Goal: Task Accomplishment & Management: Use online tool/utility

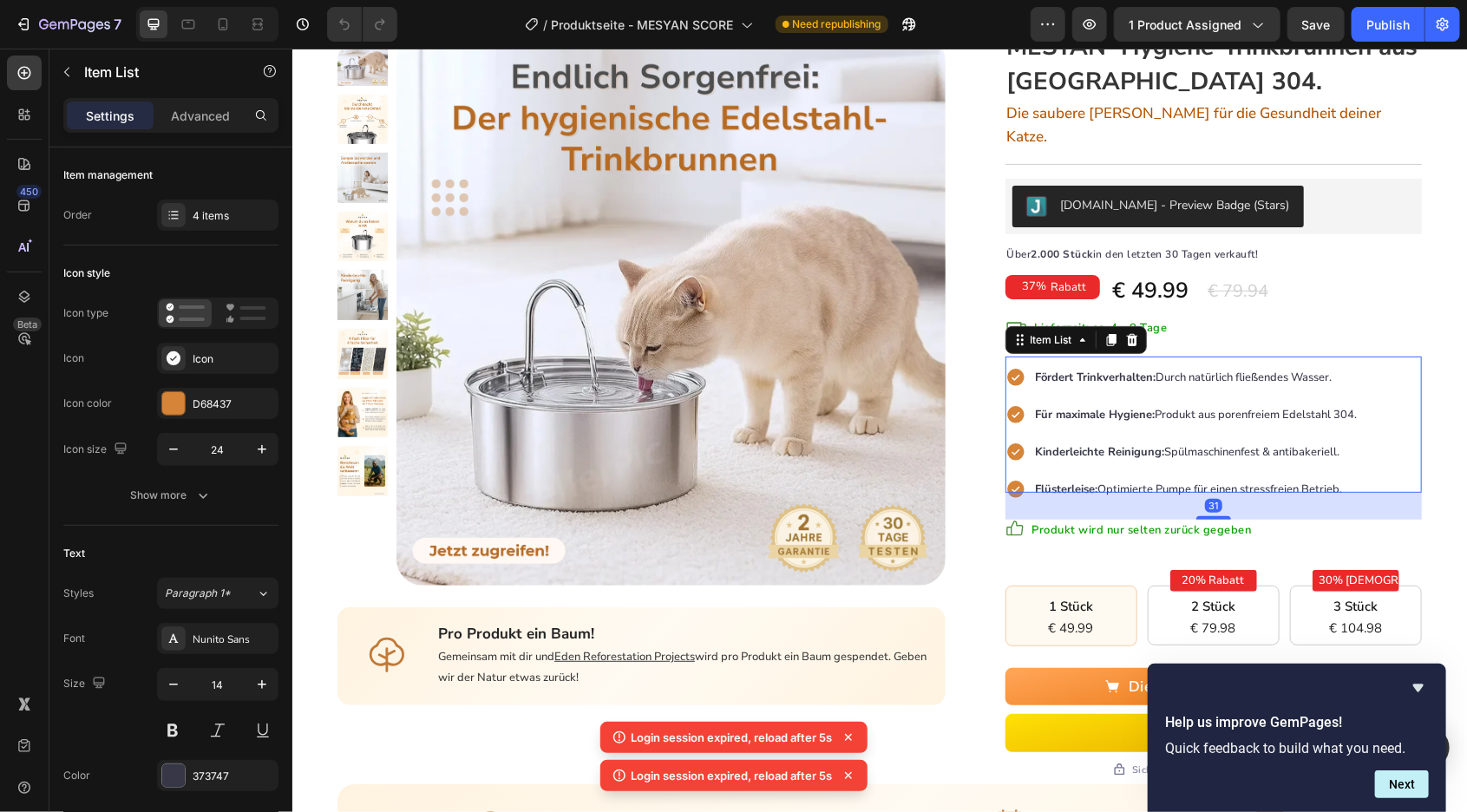
scroll to position [157, 0]
click at [1450, 378] on div "Hauptseite Text block > Text block Hygiene-Trinkbrunnen Text block Row Product …" at bounding box center [878, 502] width 1175 height 1153
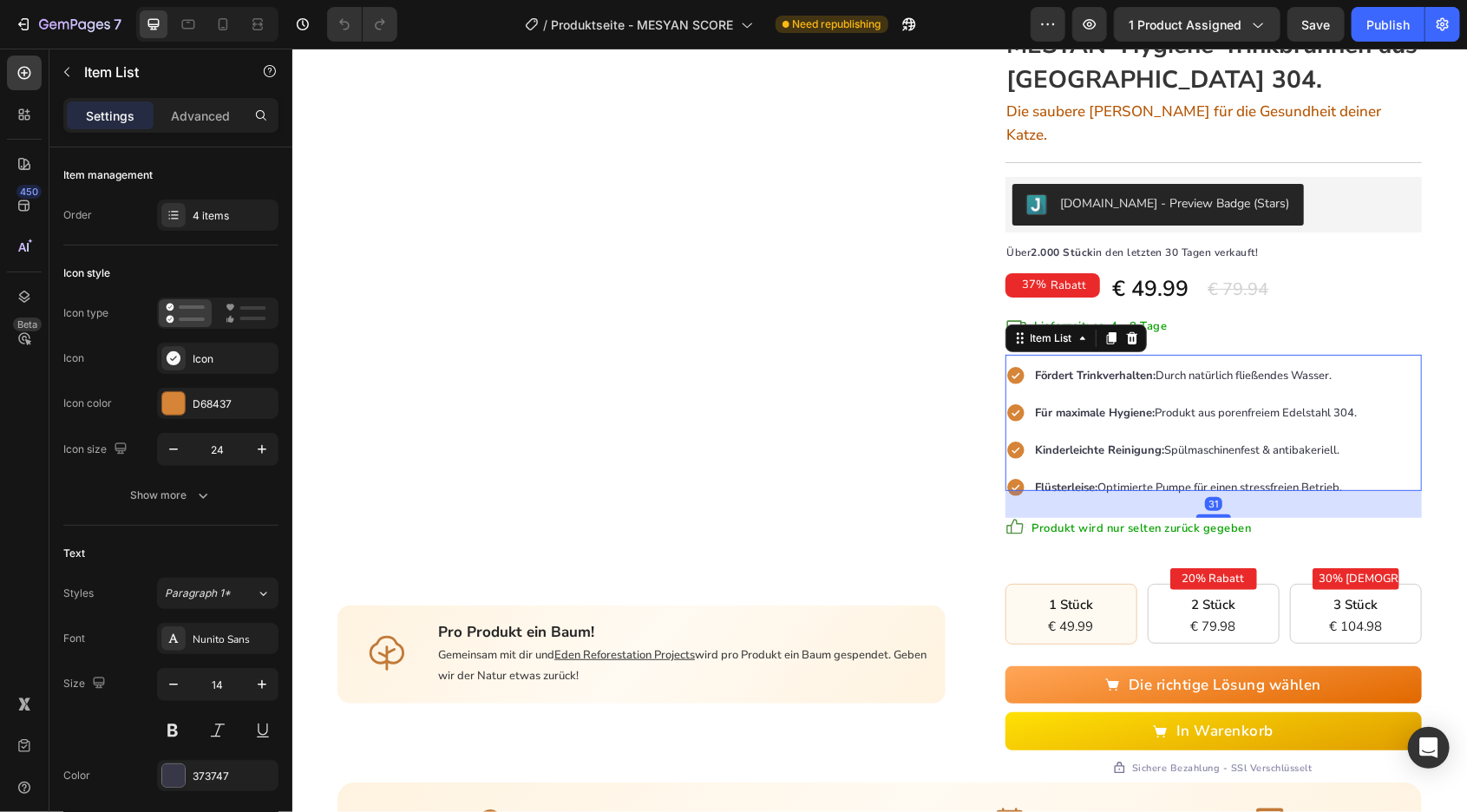
scroll to position [169, 0]
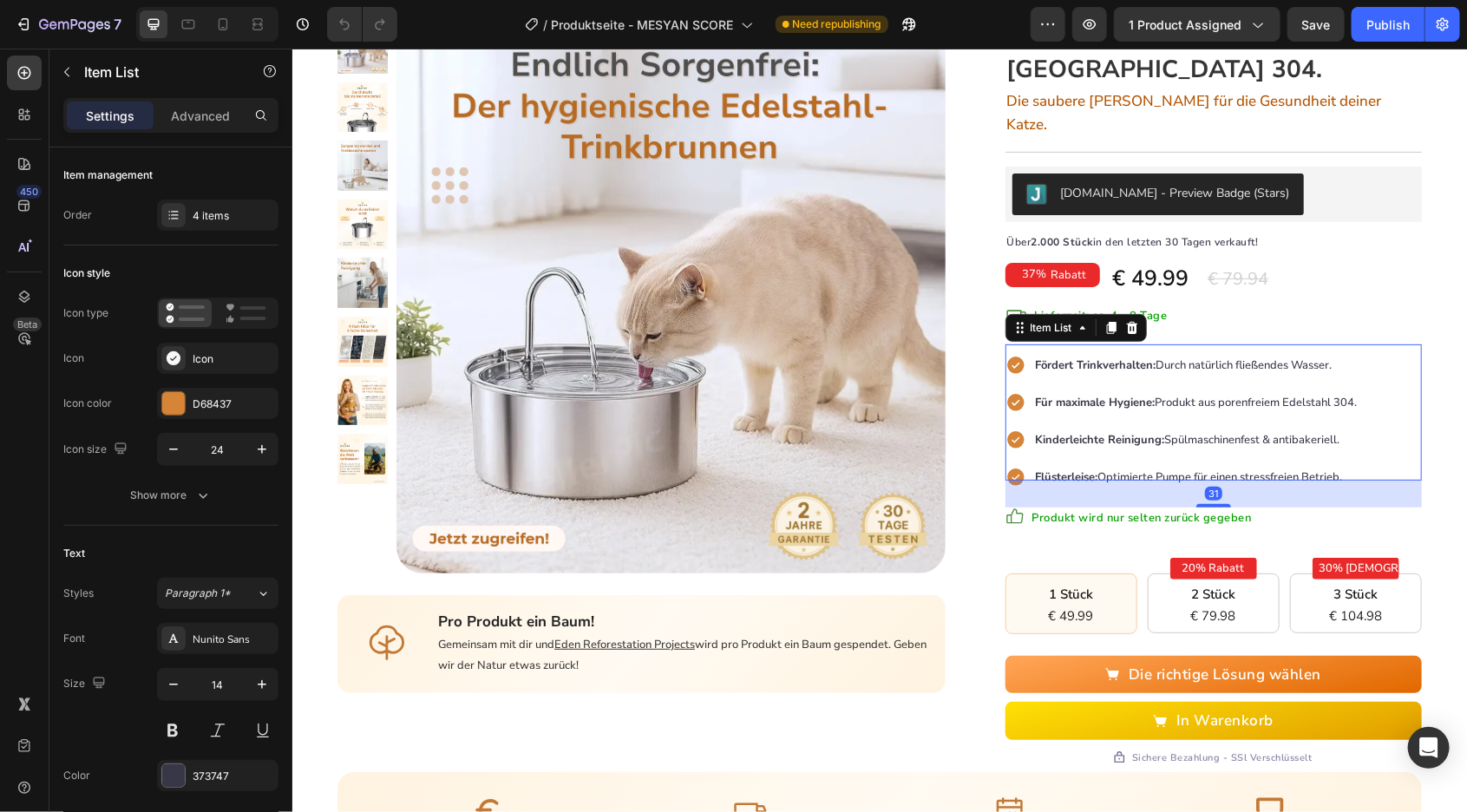
click at [1276, 469] on span "Flüsterleise: Optimierte Pumpe für einen stressfreien Betrieb." at bounding box center [1189, 476] width 307 height 15
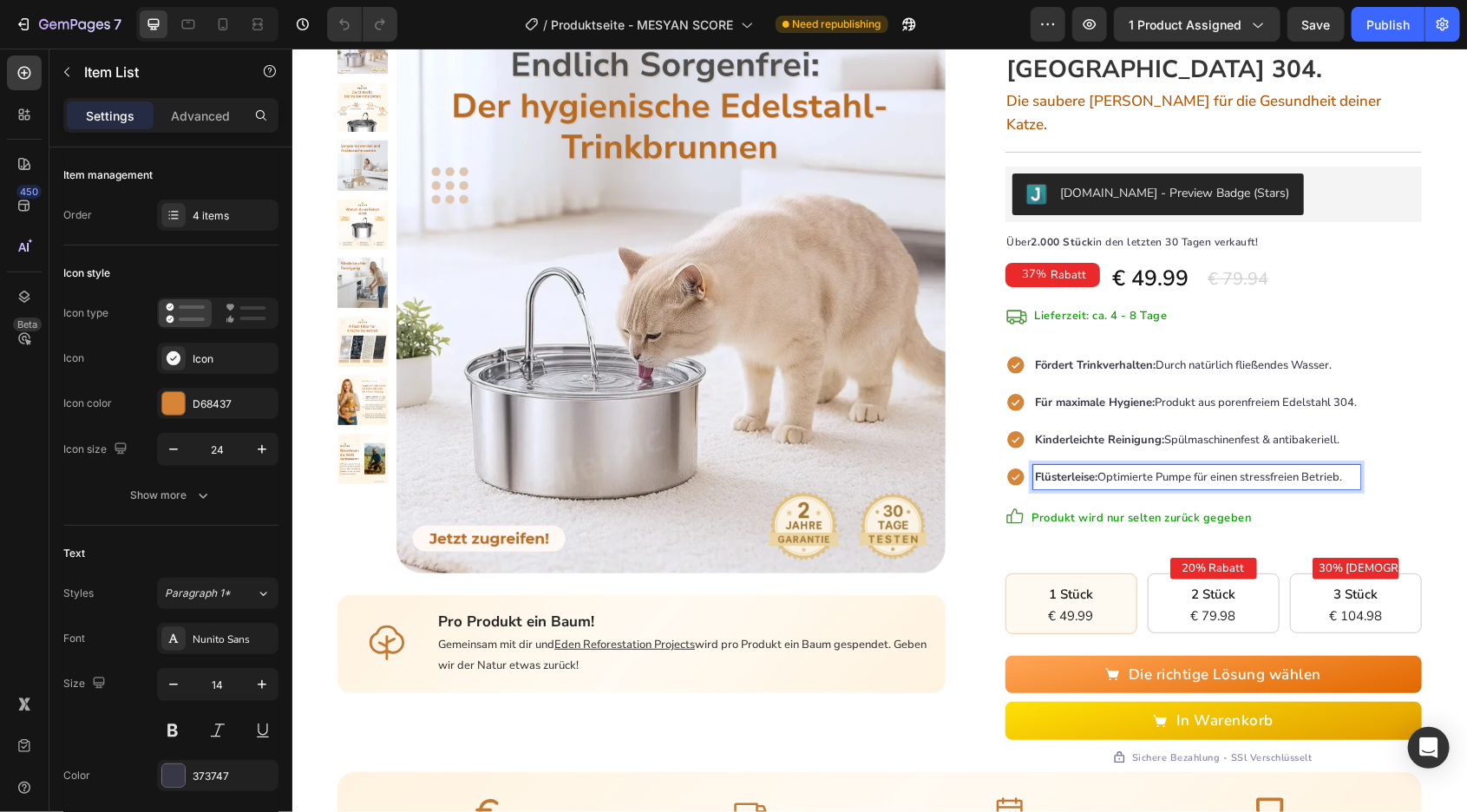
click at [1284, 469] on span "Flüsterleise: Optimierte Pumpe für einen stressfreien Betrieb." at bounding box center [1189, 476] width 307 height 15
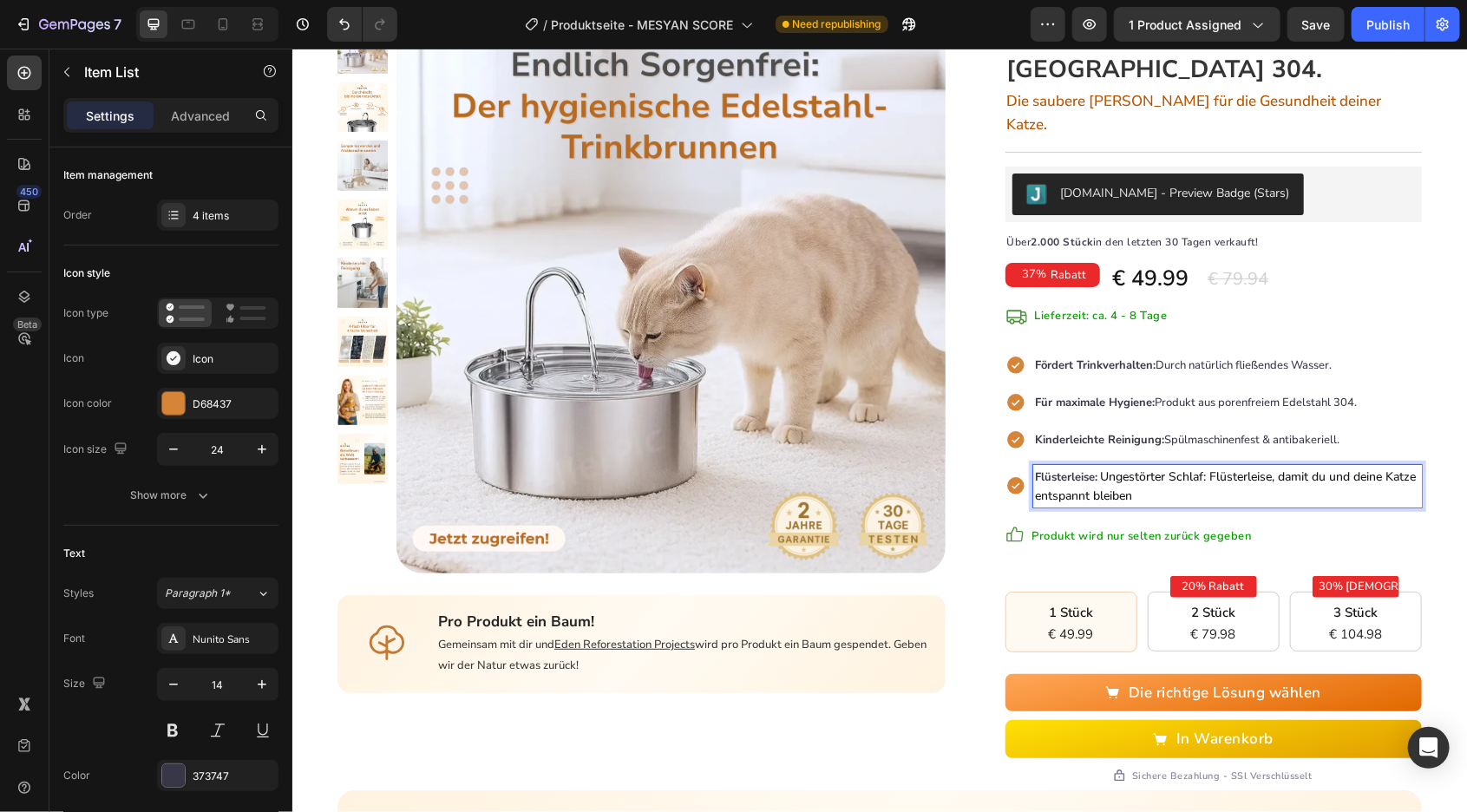
click at [1289, 468] on span "Ungestörter Schlaf: Flüsterleise, damit du und deine Katze entspannt bleiben" at bounding box center [1225, 485] width 381 height 35
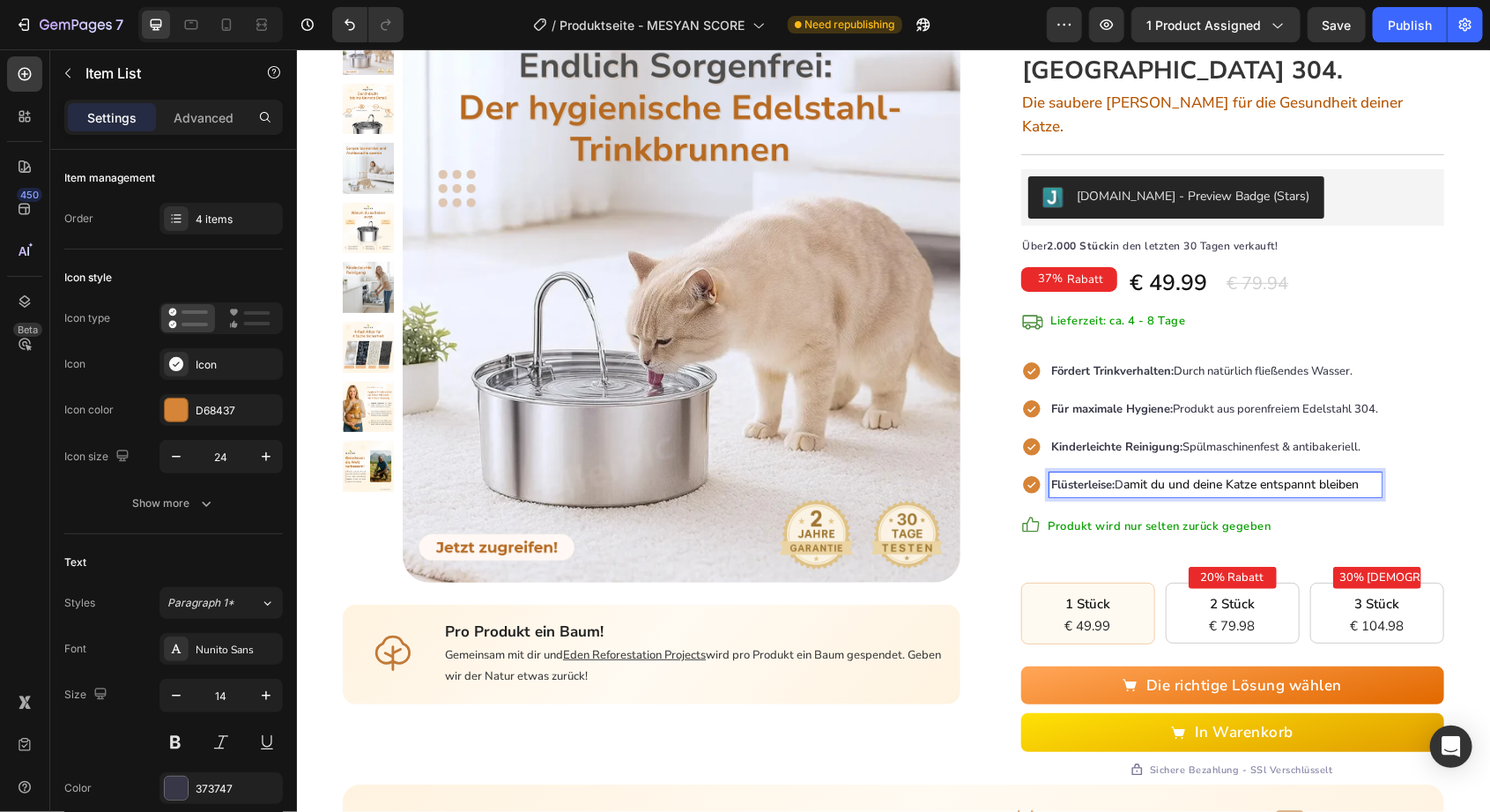
click at [1371, 474] on p "Flüsterleise: D amit du und deine Katze entspannt bleiben" at bounding box center [1215, 484] width 327 height 19
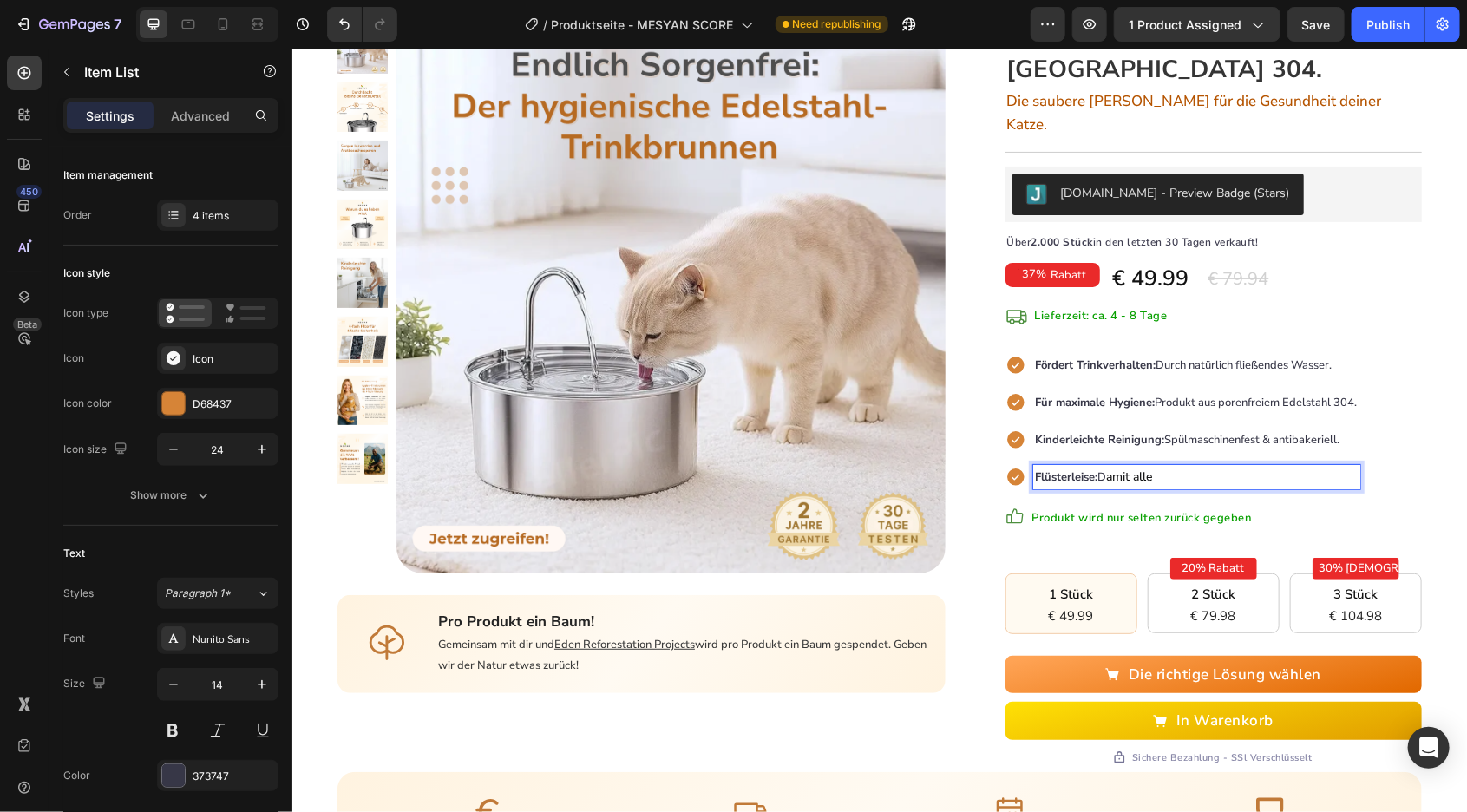
click at [1239, 467] on p "Flüsterleise: D amit alle" at bounding box center [1197, 476] width 322 height 19
click at [1317, 427] on div "Kinderleichte Reinigung: Spülmaschinenfest & antibakeriell." at bounding box center [1196, 438] width 327 height 24
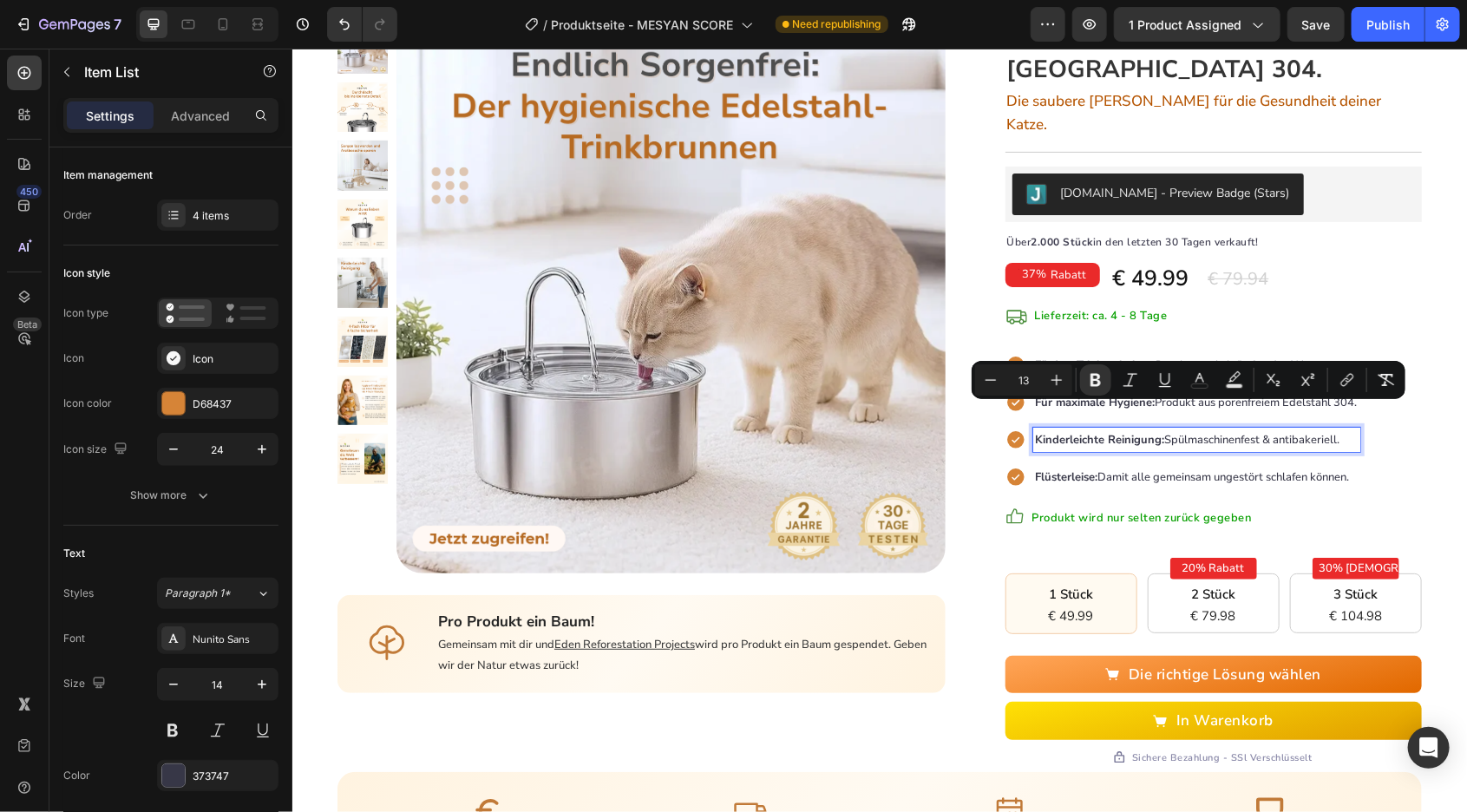
click at [1279, 431] on span "Kinderleichte Reinigung: Spülmaschinenfest & antibakeriell." at bounding box center [1188, 439] width 305 height 15
click at [1296, 431] on span "Kinderleichte Reinigung: Spülmaschinenfest & antibakeriell." at bounding box center [1188, 439] width 305 height 15
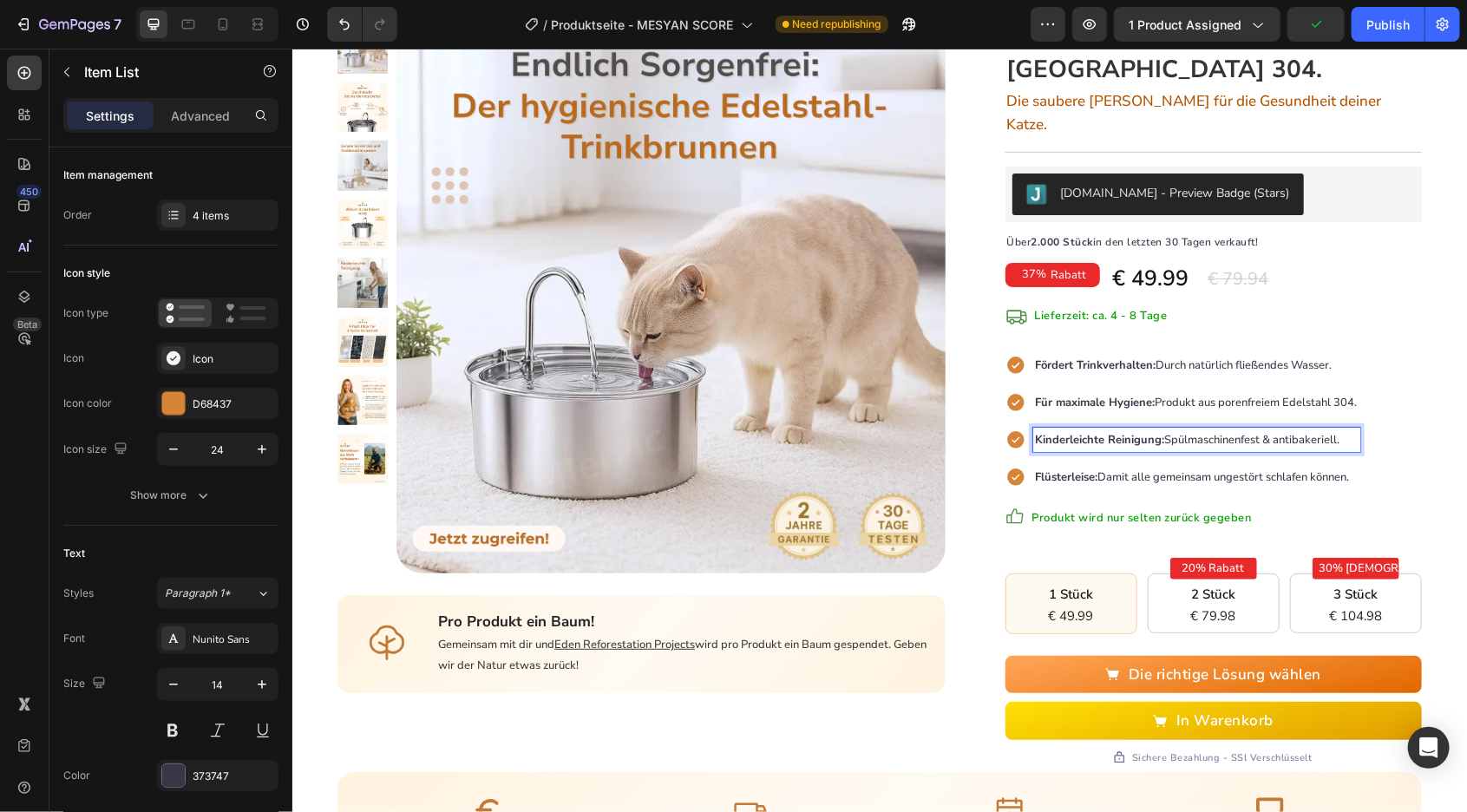
click at [1164, 431] on strong "Kinderleichte Reinigung:" at bounding box center [1100, 439] width 129 height 15
click at [1172, 464] on div "Flüsterleise: Damit alle gemeinsam ungestört schlafen können." at bounding box center [1196, 476] width 327 height 24
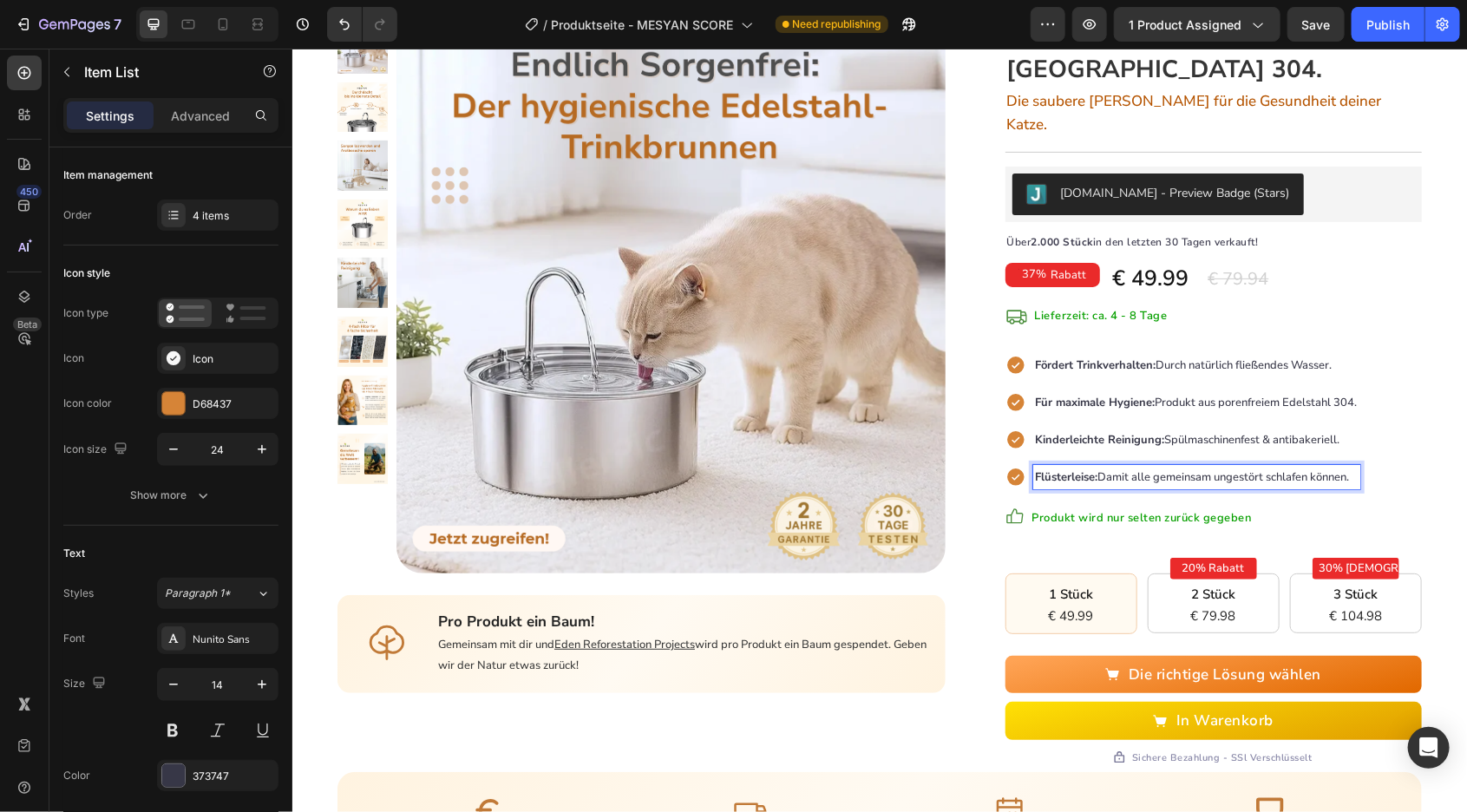
click at [1164, 431] on strong "Kinderleichte Reinigung:" at bounding box center [1100, 439] width 129 height 15
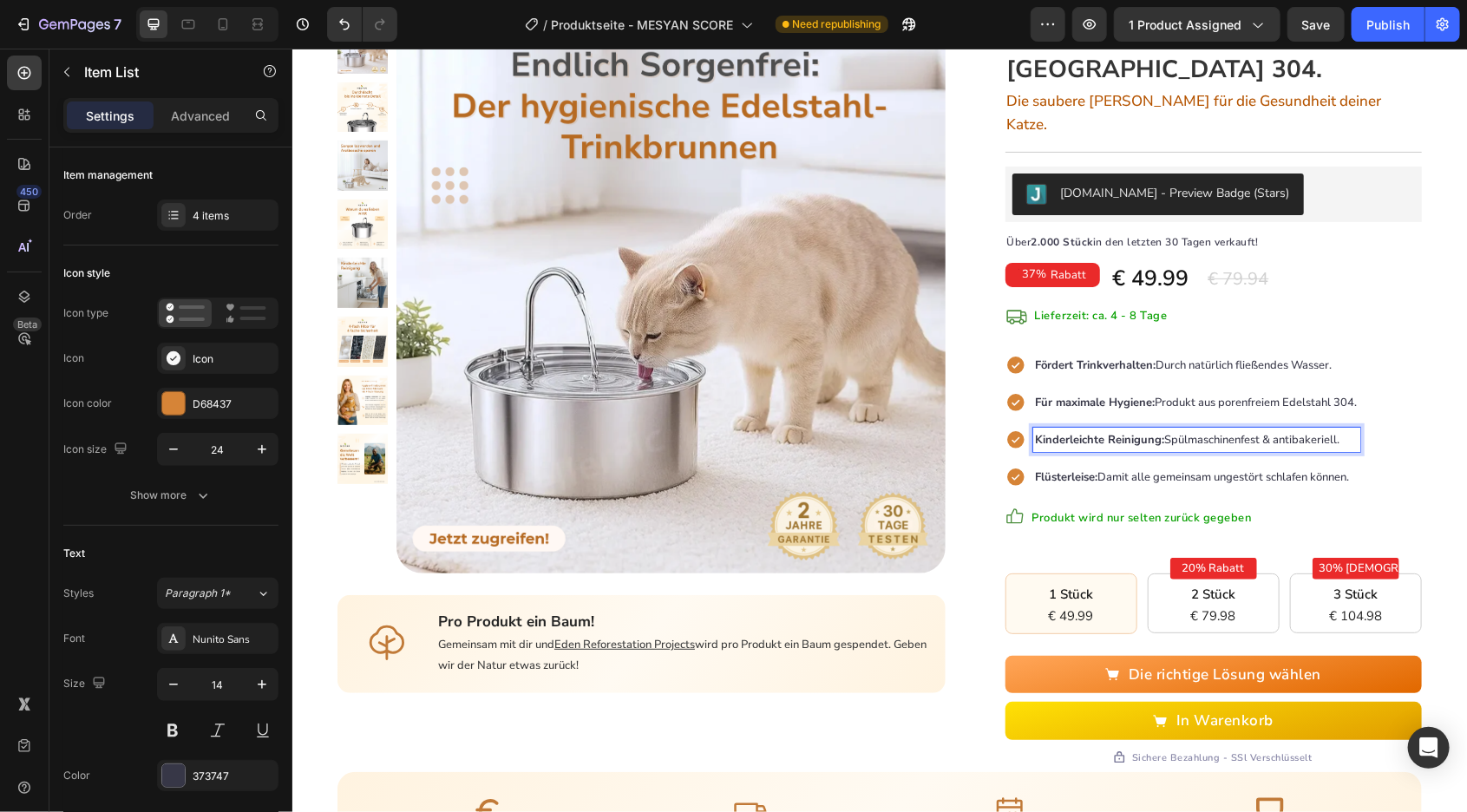
click at [1164, 431] on strong "Kinderleichte Reinigung:" at bounding box center [1100, 439] width 129 height 15
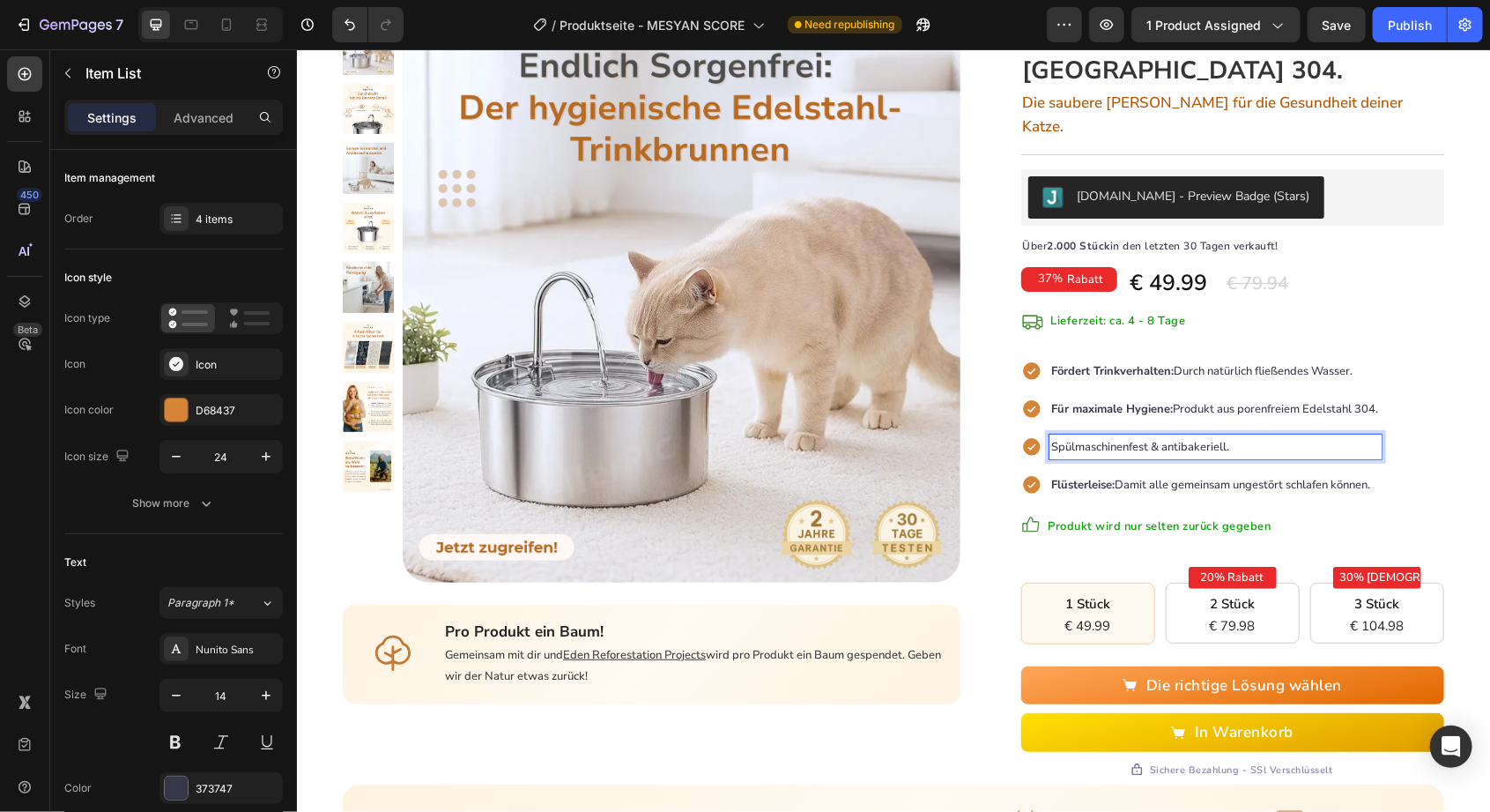
click at [1270, 436] on p "Spülmaschinenfest & antibakeriell." at bounding box center [1215, 446] width 327 height 19
click at [1224, 438] on span "Spülmaschinenfest: Für mehr für deine Lieblinge!" at bounding box center [1175, 446] width 248 height 16
click at [1202, 433] on div "Spülmaschinenfest: Für mehr für deine Lieblinge!" at bounding box center [1214, 445] width 332 height 24
click at [1285, 436] on p "Spülmaschinenfest: Für mehr Kuschelzeit für deine Lieblinge!" at bounding box center [1215, 446] width 327 height 19
click at [1178, 438] on span "Spülmaschinenfest: Für mehr Kuschelzeit für dichdeine Lieblinge!" at bounding box center [1216, 446] width 330 height 16
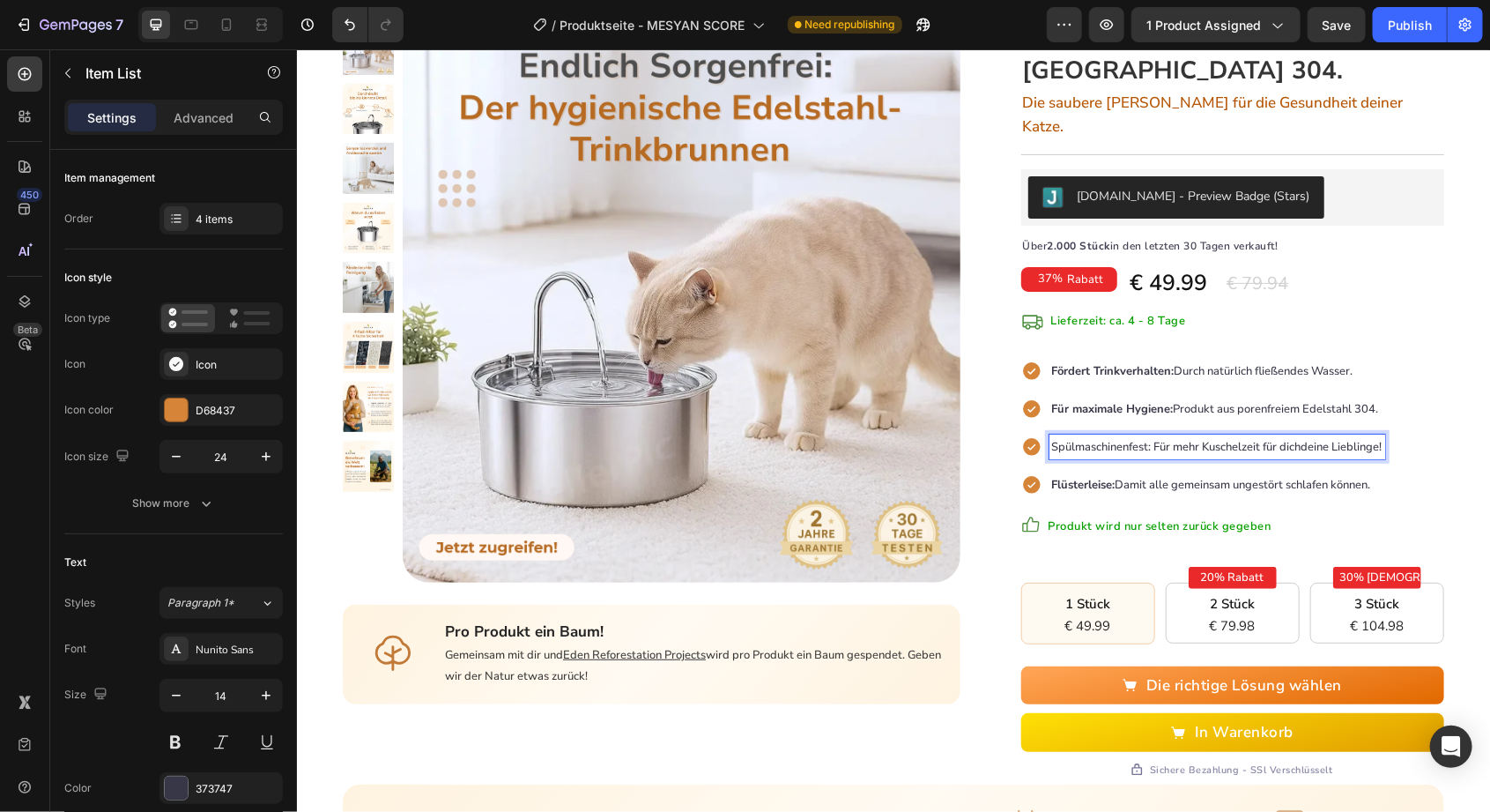
click at [1186, 438] on span "Spülmaschinenfest: Für mehr Kuschelzeit für dichdeine Lieblinge!" at bounding box center [1216, 446] width 330 height 16
click at [1285, 438] on span "Spülmaschinenfest: Mehr Kuschelzeit für dichdeine Lieblinge!" at bounding box center [1207, 446] width 311 height 16
click at [1468, 399] on div "Hauptseite Text block > Text block Hygiene-Trinkbrunnen Text block Row Product …" at bounding box center [892, 498] width 1193 height 1171
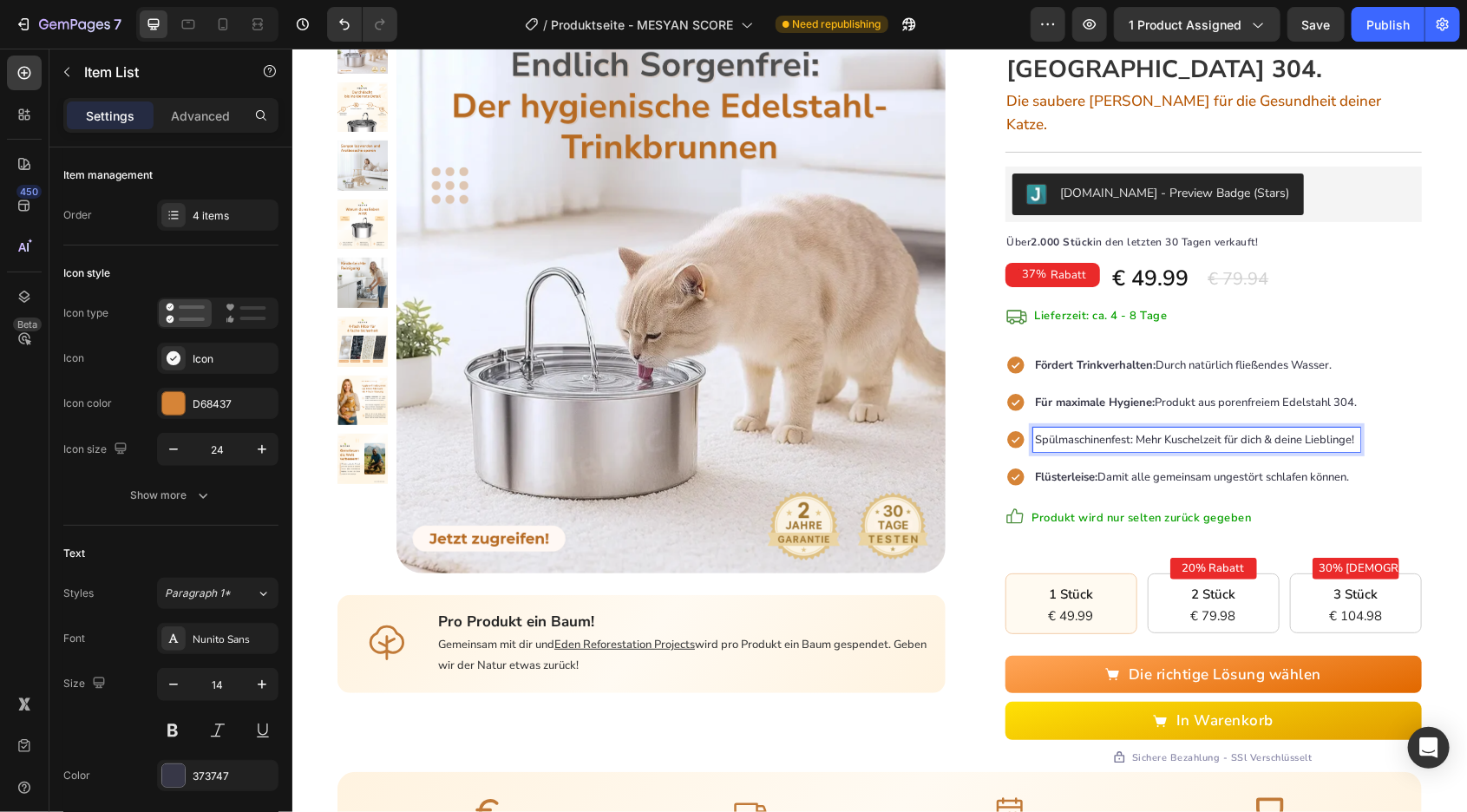
click at [1133, 431] on span "Spülmaschinenfest: Mehr Kuschelzeit für dich & deine Lieblinge!" at bounding box center [1195, 439] width 319 height 15
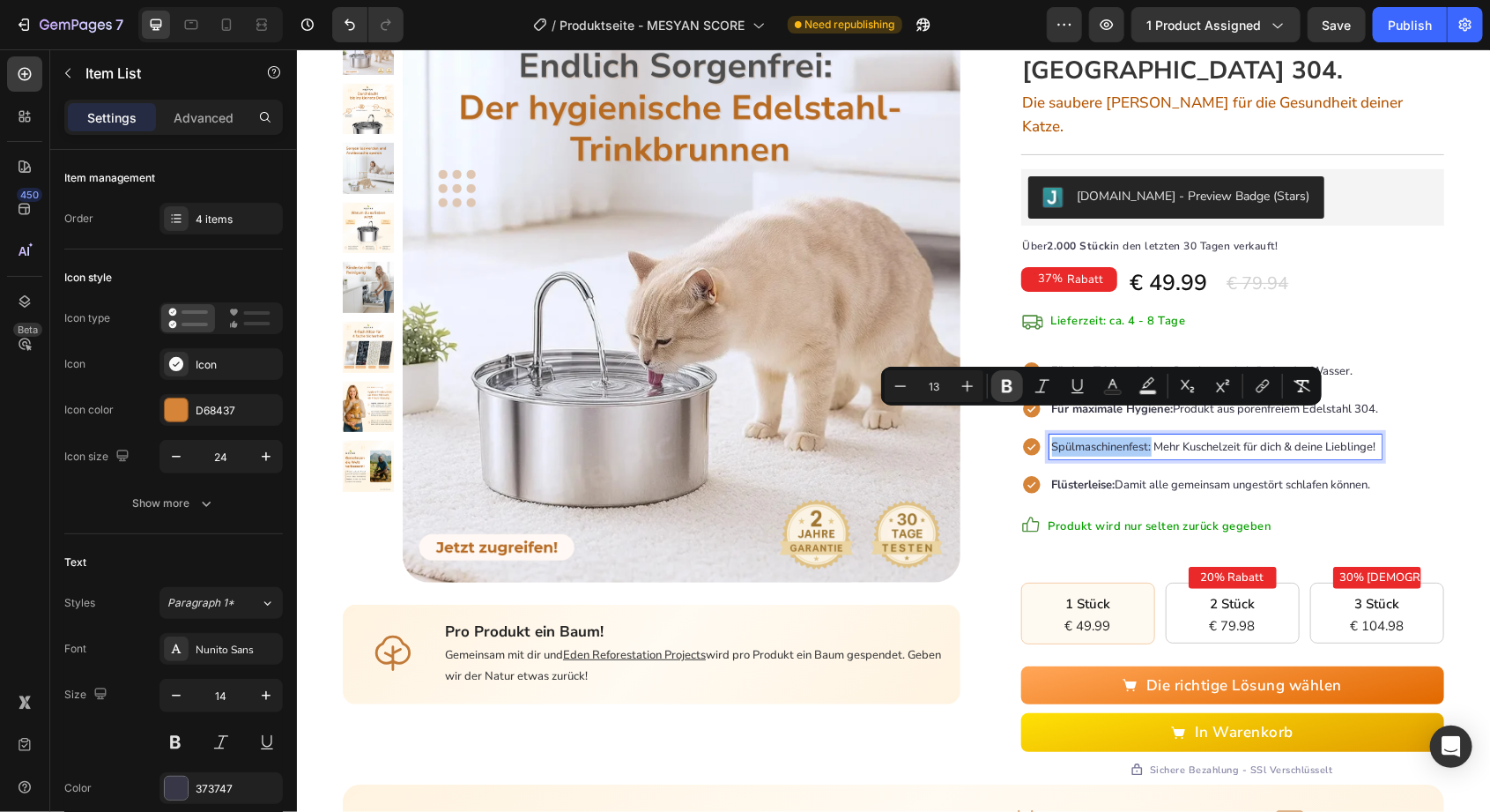
click at [1020, 389] on button "Bold" at bounding box center [1007, 386] width 32 height 32
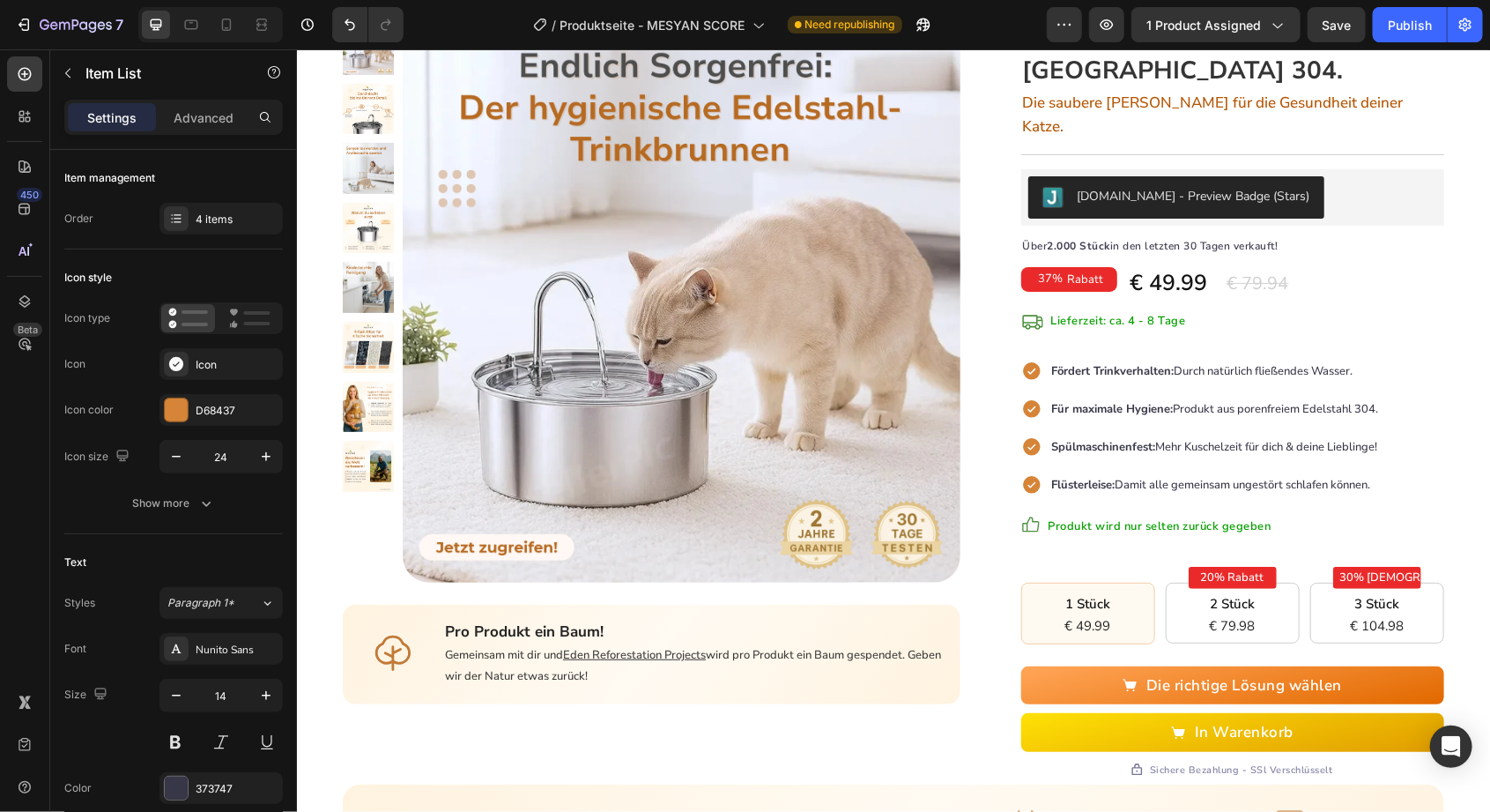
click at [1440, 268] on div "37% Rabatt Discount Tag € 49.99 Product Price Product Price € 79.94 Product Pri…" at bounding box center [1232, 281] width 423 height 33
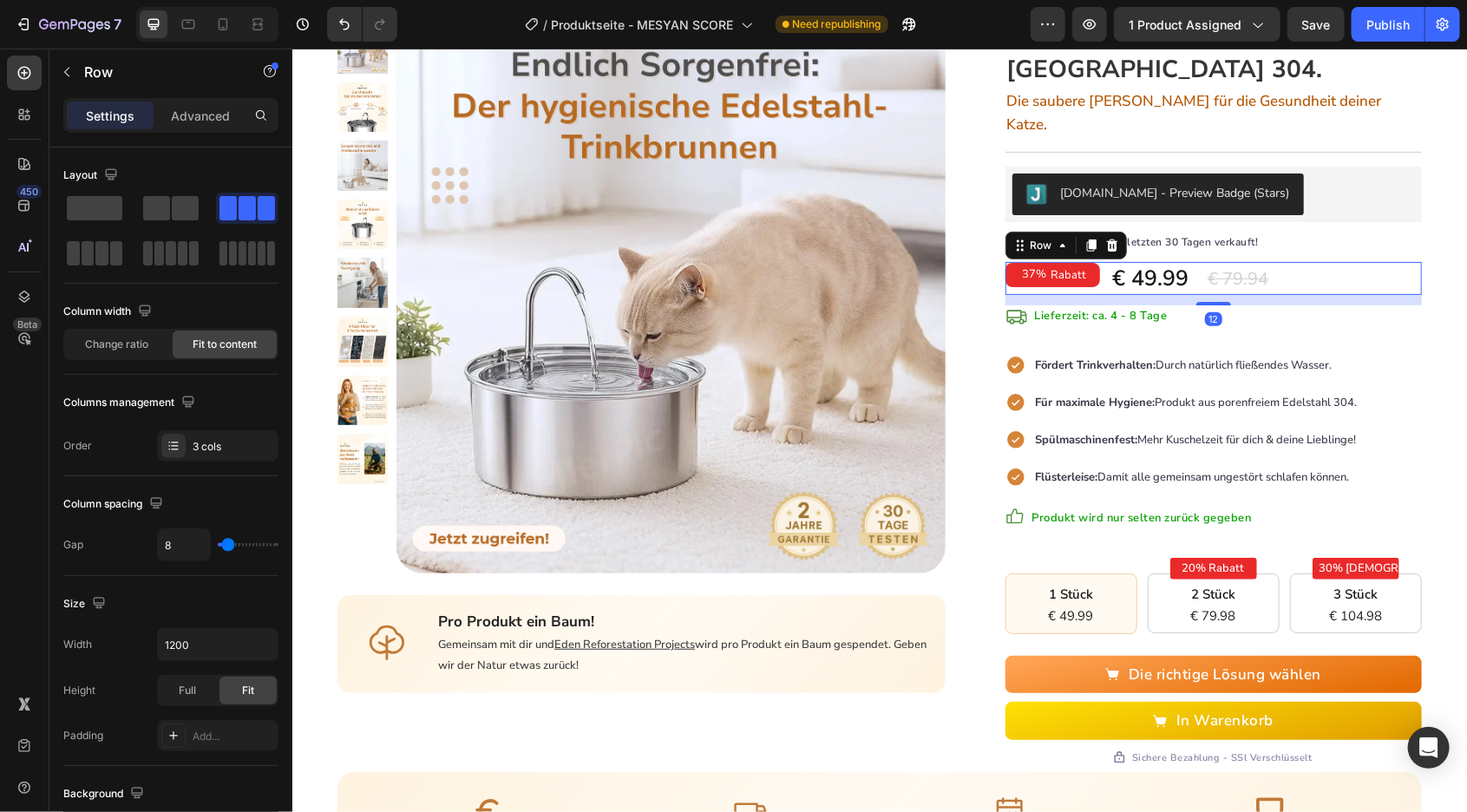
click at [1420, 381] on div "Fördert Trinkverhalten: Durch natürlich fließendes Wasser. Für maximale Hygiene…" at bounding box center [1213, 420] width 416 height 136
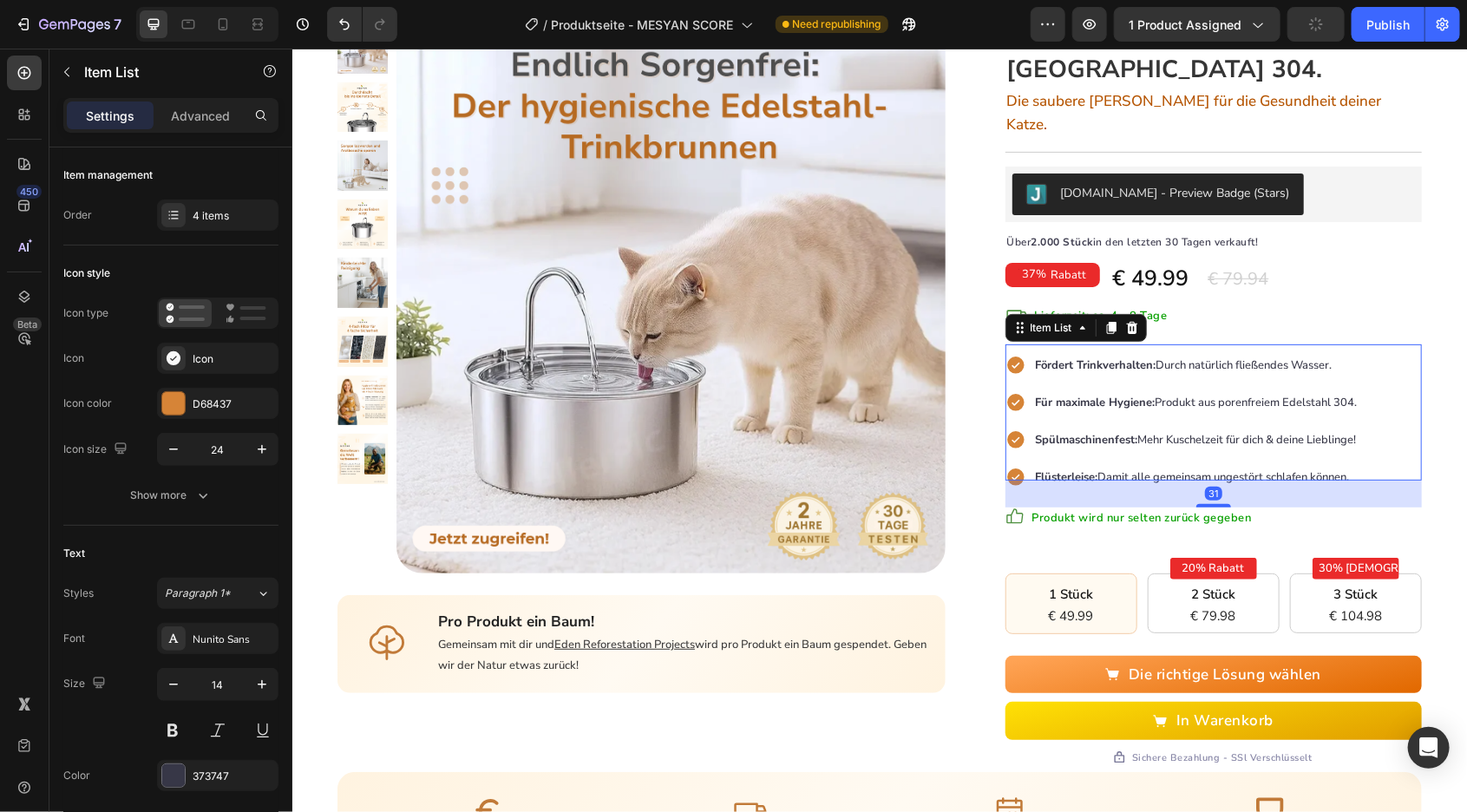
click at [1440, 416] on div "Hauptseite Text block > Text block Hygiene-Trinkbrunnen Text block Row Product …" at bounding box center [878, 490] width 1175 height 1153
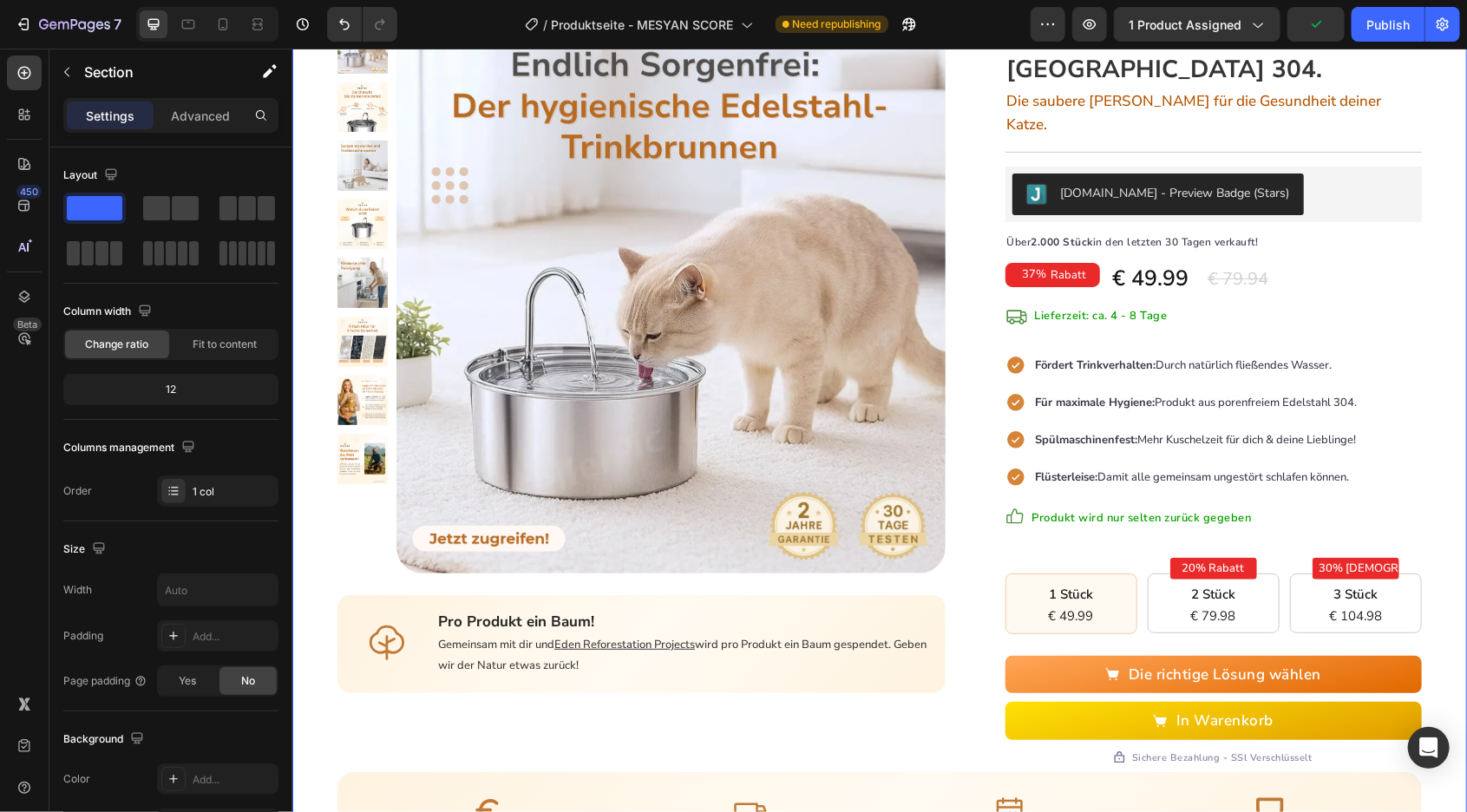
click at [1386, 352] on div "Fördert Trinkverhalten: Durch natürlich fließendes Wasser. Für maximale Hygiene…" at bounding box center [1213, 420] width 416 height 136
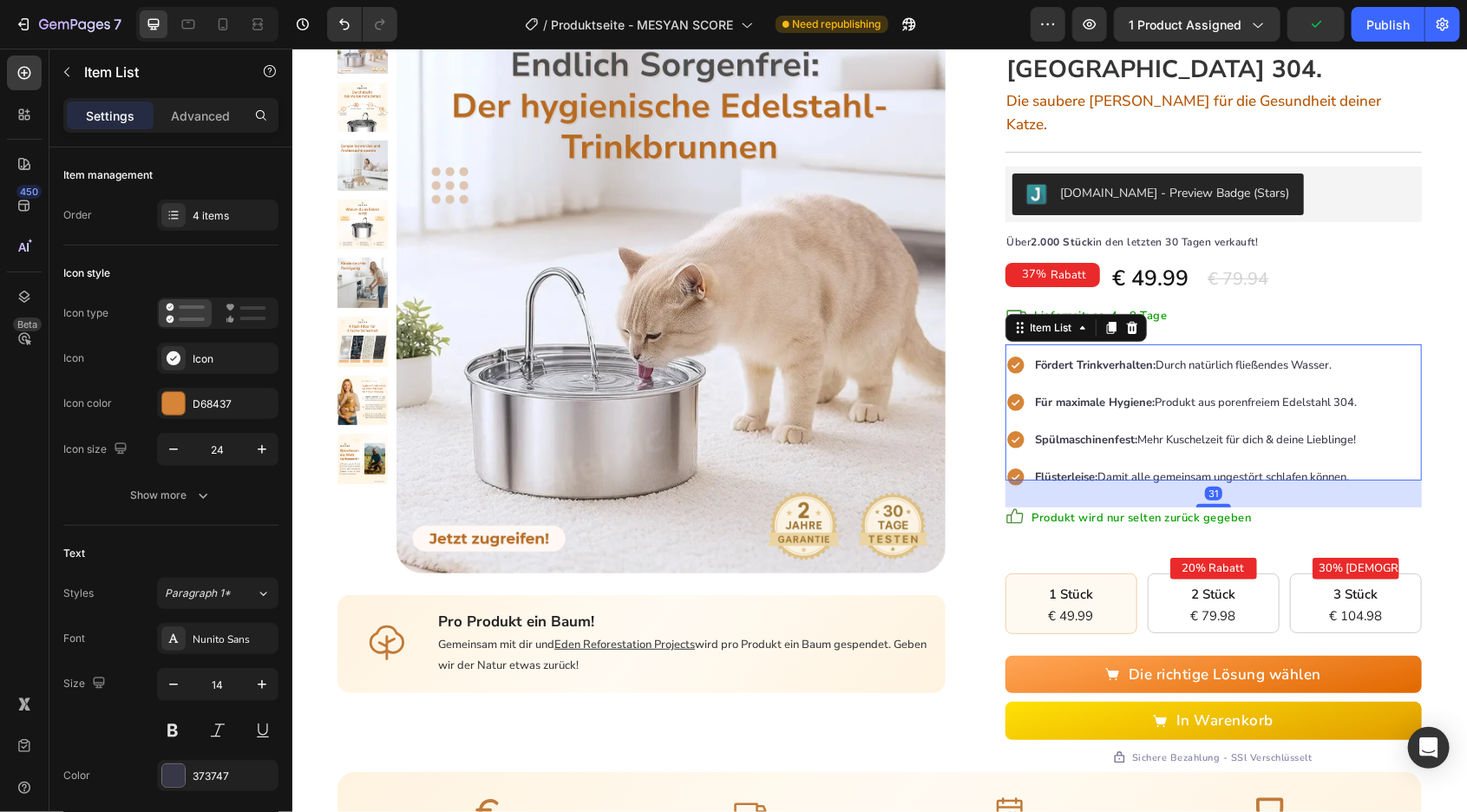
click at [1455, 351] on div "Hauptseite Text block > Text block Hygiene-Trinkbrunnen Text block Row Product …" at bounding box center [878, 490] width 1175 height 1153
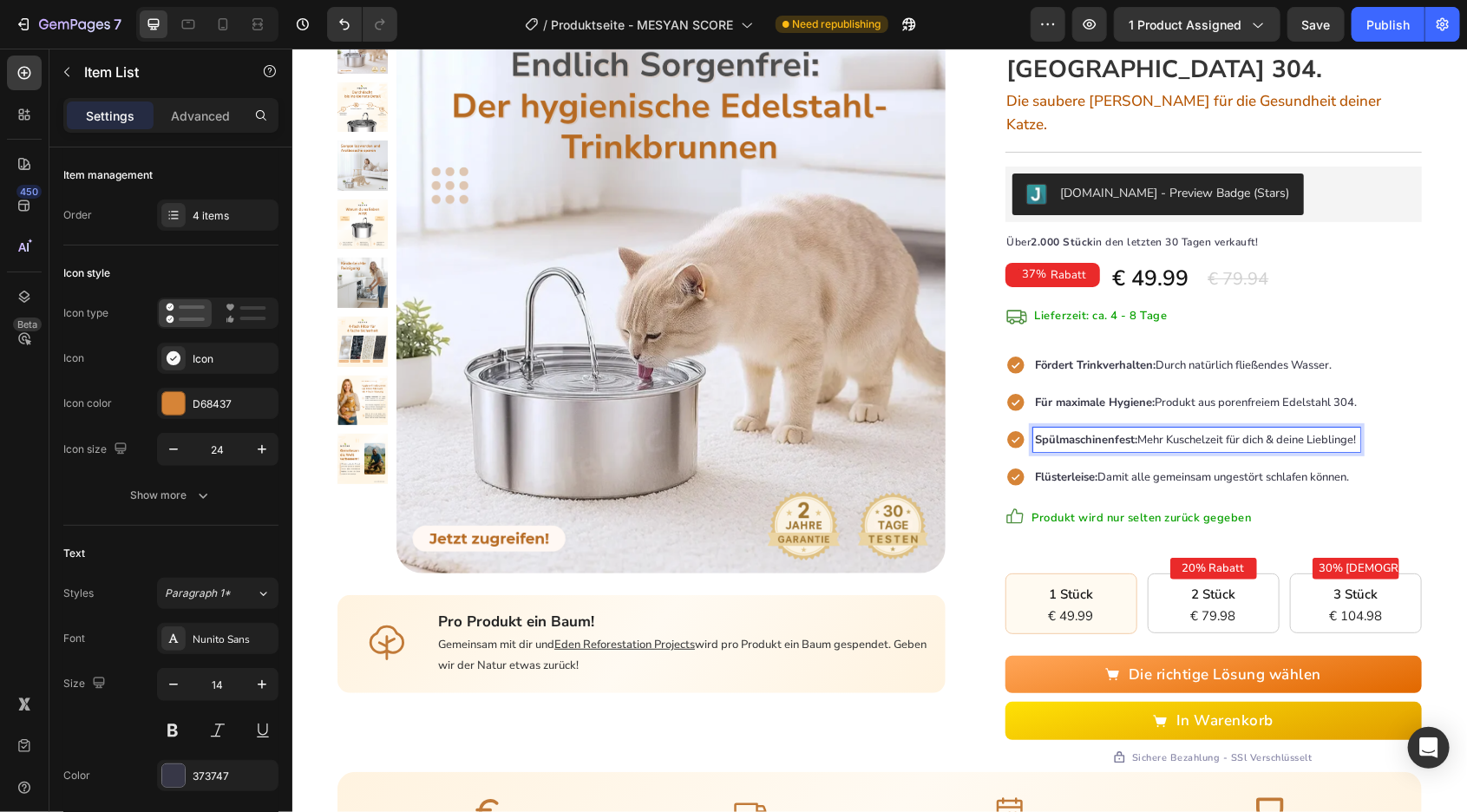
click at [1360, 427] on div "Spülmaschinenfest: Mehr Kuschelzeit für dich & deine Lieblinge!" at bounding box center [1196, 438] width 327 height 24
click at [1293, 357] on span "Fördert Trinkverhalten: Durch natürlich fließendes Wasser." at bounding box center [1184, 364] width 297 height 15
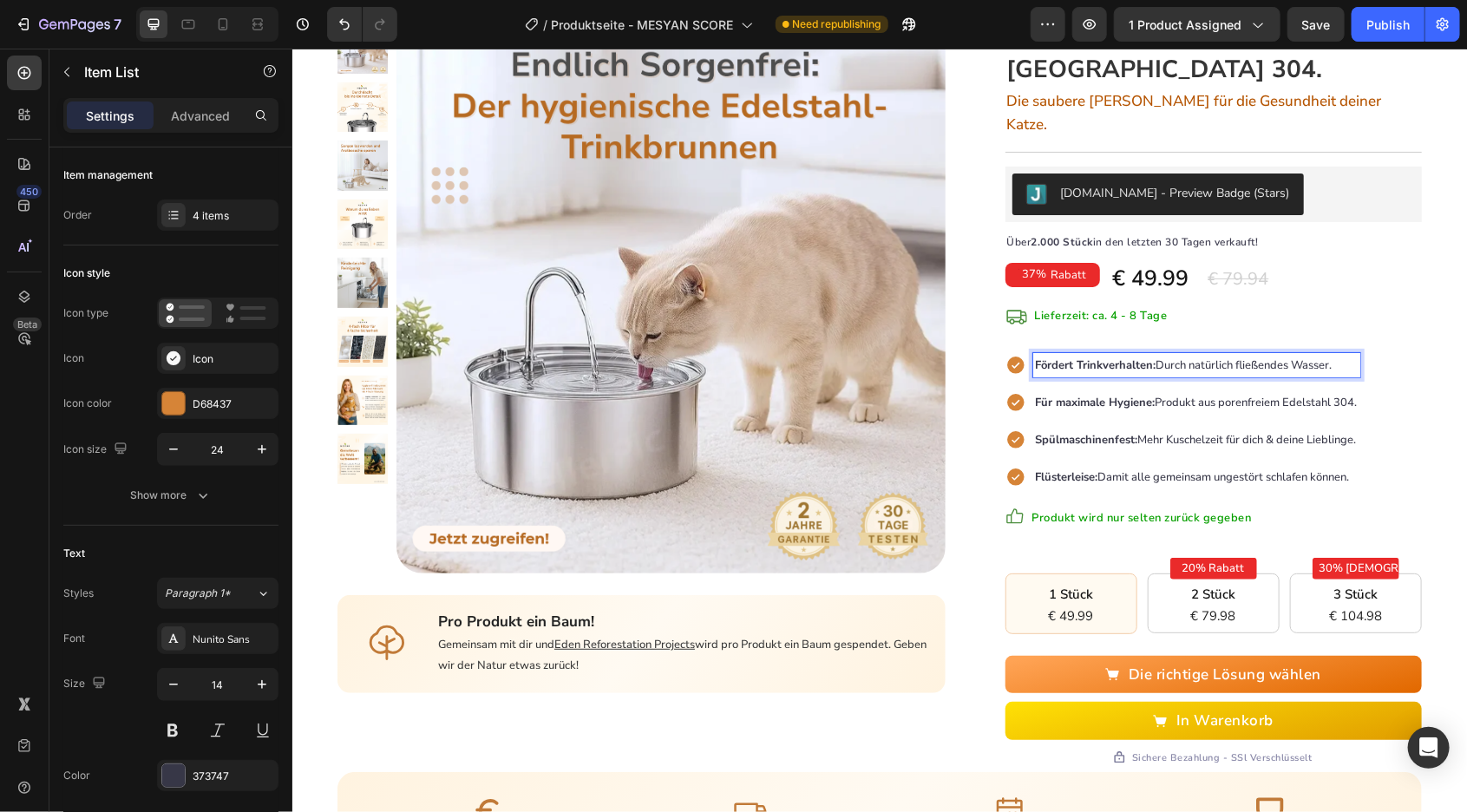
click at [1062, 392] on p "Für maximale Hygiene: Produkt aus porenfreiem Edelstahl 304." at bounding box center [1197, 402] width 322 height 19
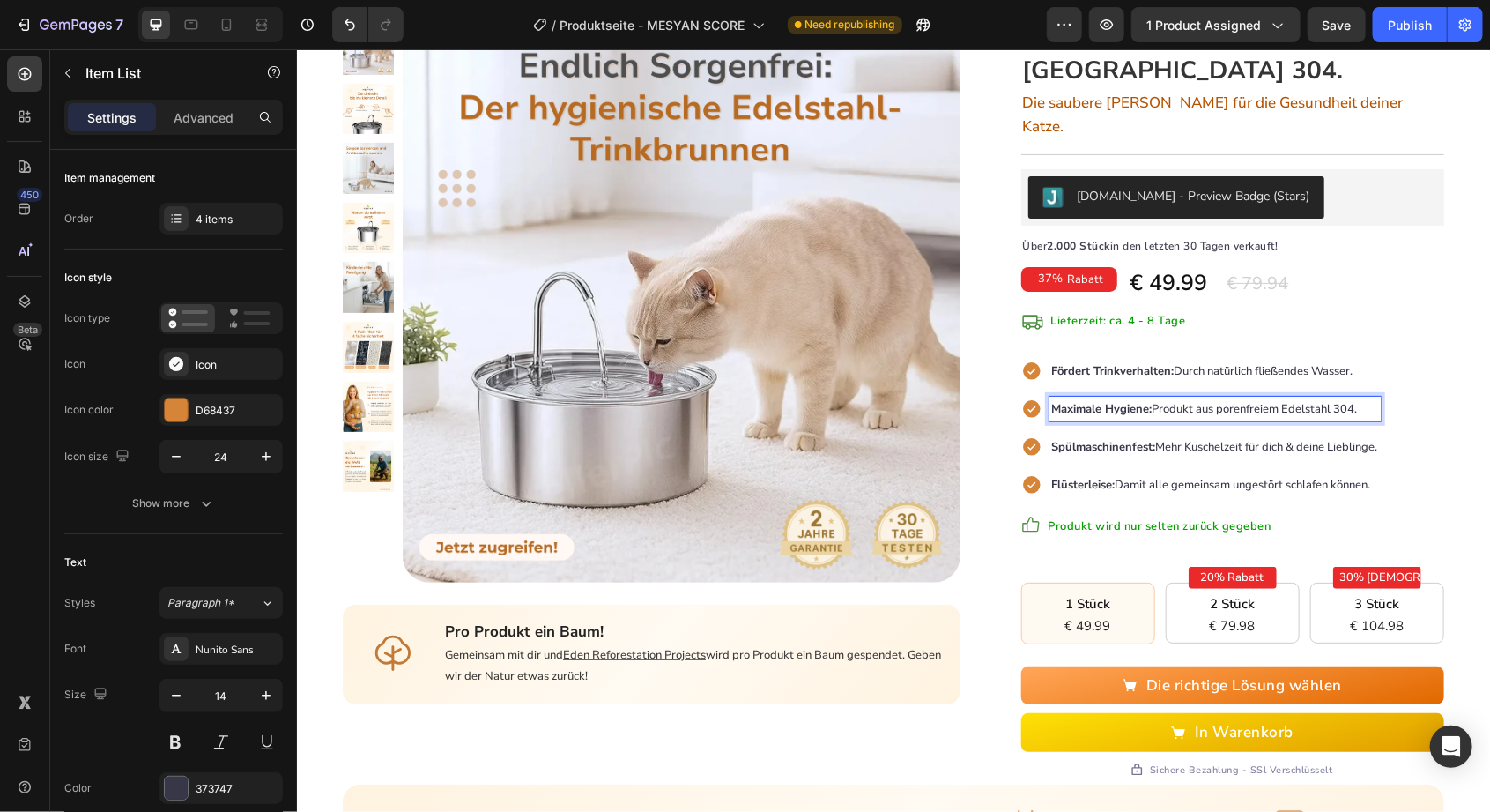
click at [1465, 346] on div "Hauptseite Text block > Text block Hygiene-Trinkbrunnen Text block Row Product …" at bounding box center [892, 498] width 1193 height 1171
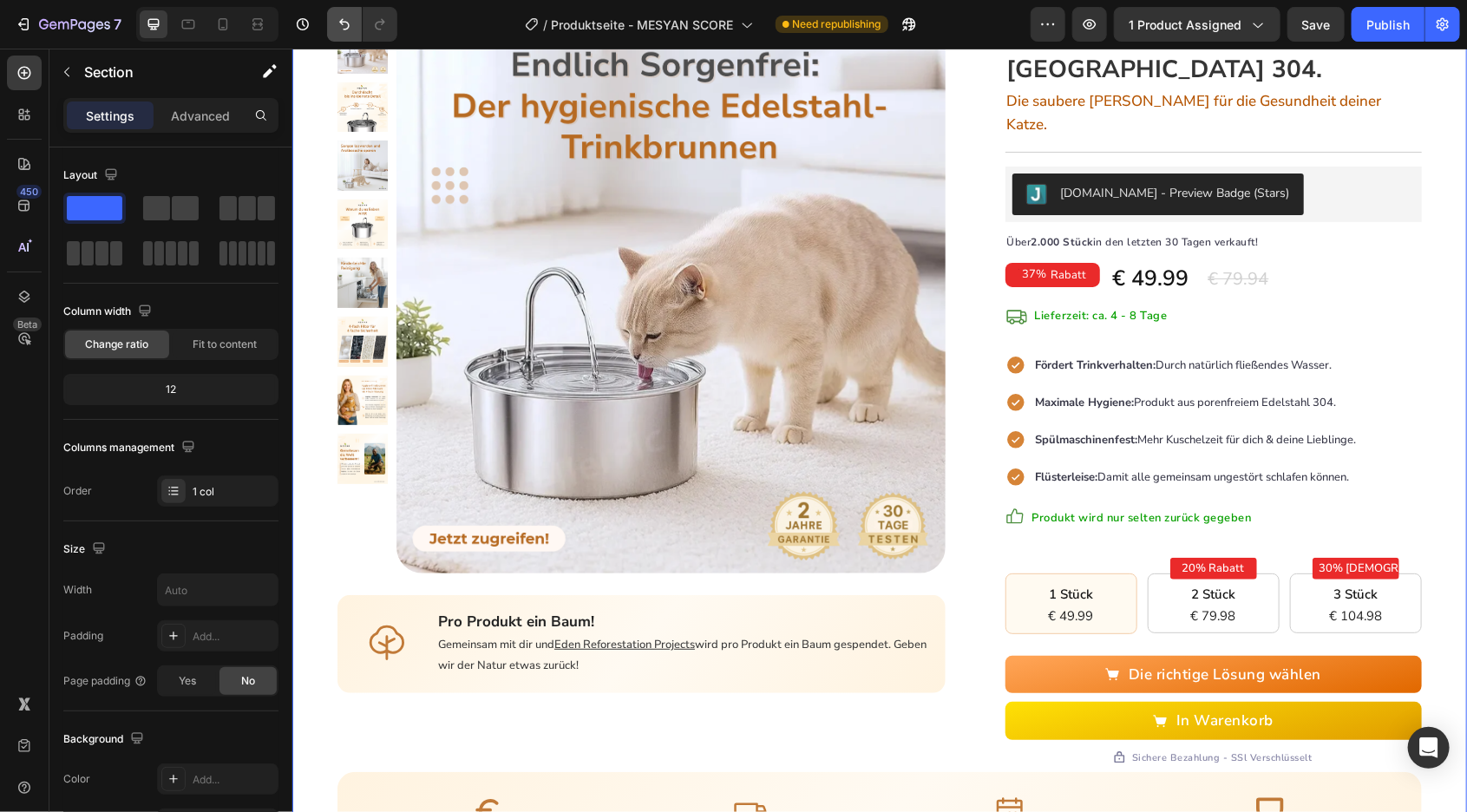
click at [347, 24] on icon "Undo/Redo" at bounding box center [344, 24] width 17 height 17
click at [343, 18] on icon "Undo/Redo" at bounding box center [344, 24] width 17 height 17
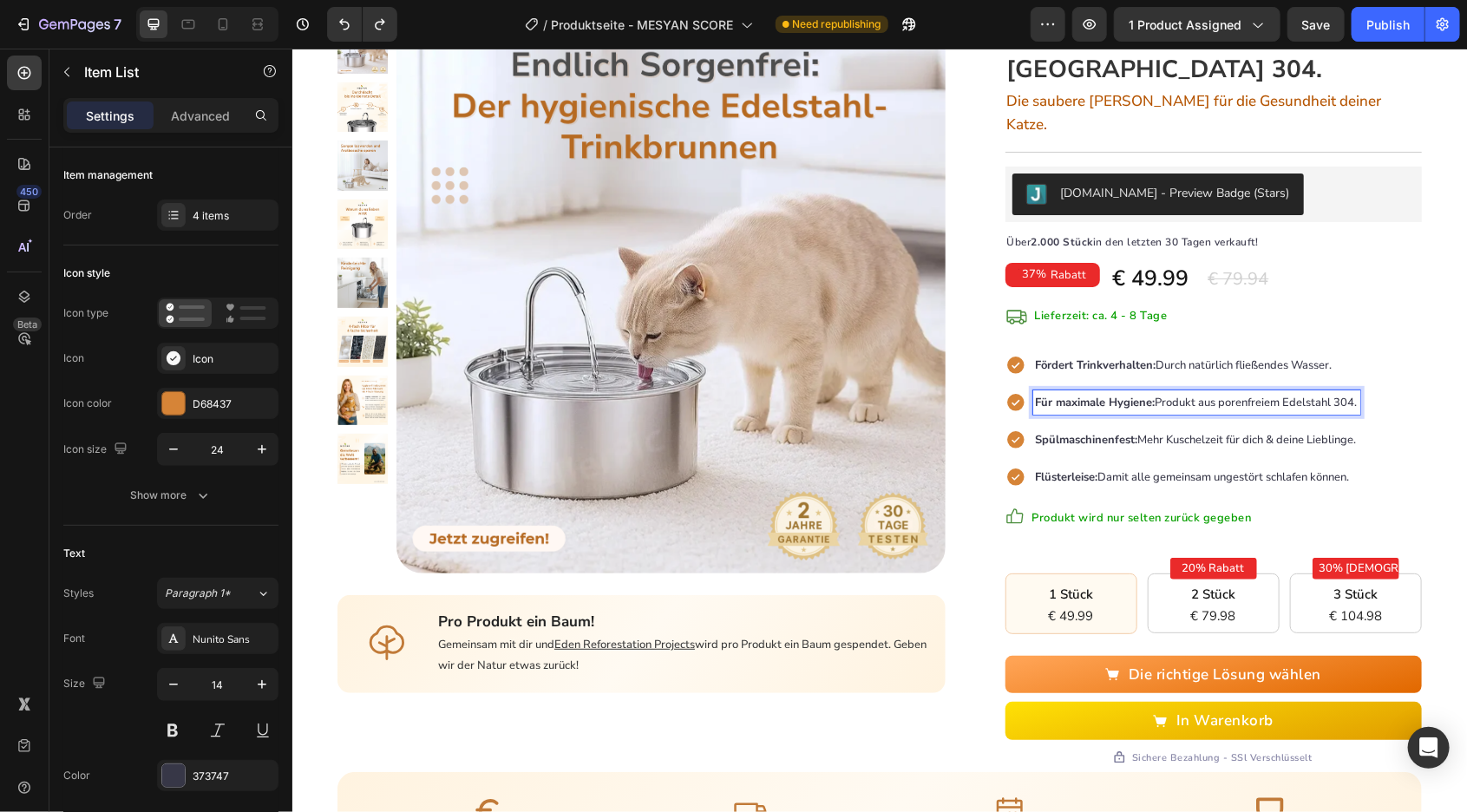
click at [1224, 394] on span "Für maximale Hygiene: Produkt aus porenfreiem Edelstahl 304." at bounding box center [1197, 402] width 322 height 15
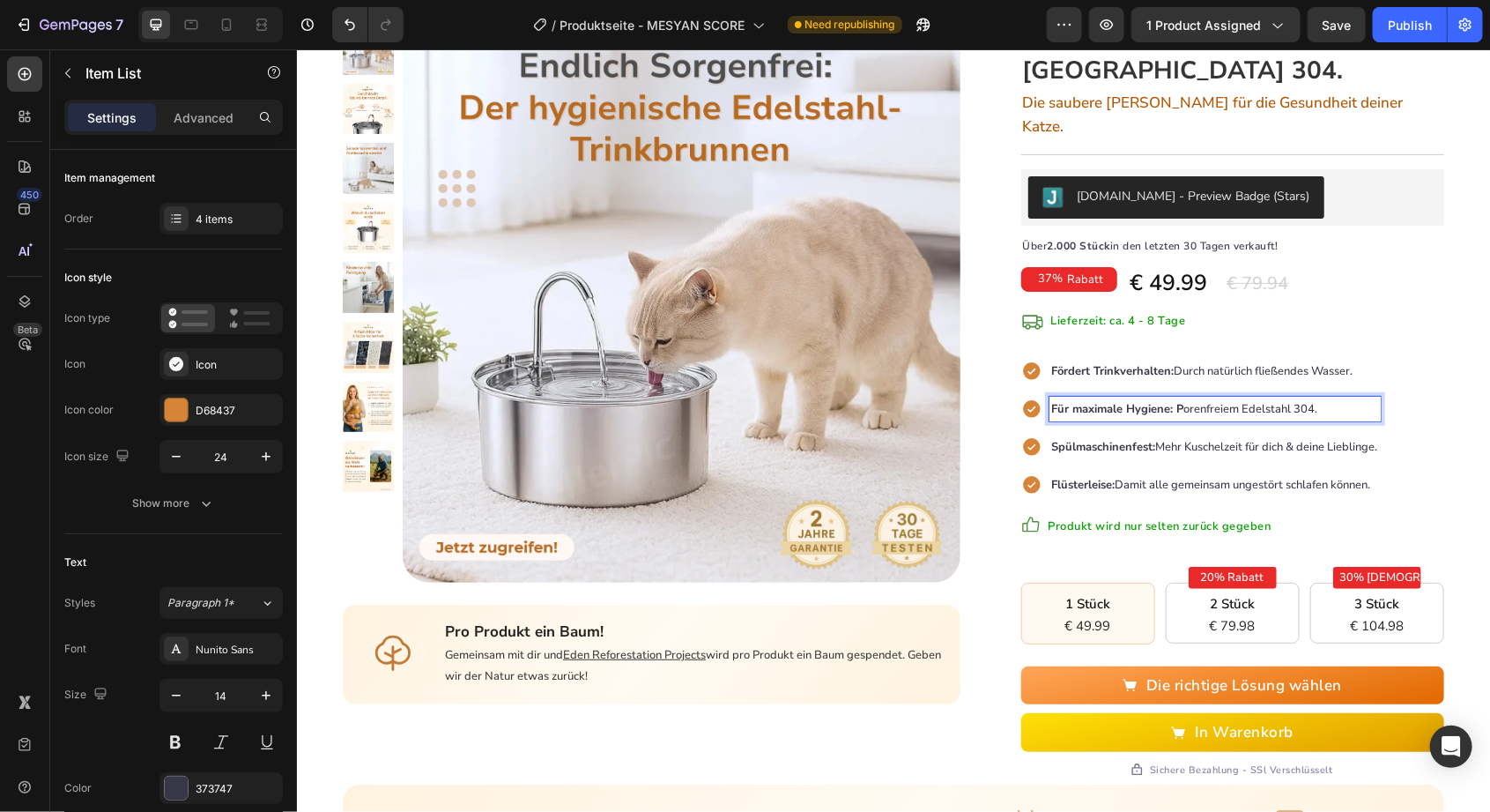
click at [1075, 398] on p "Für maximale Hygiene: P orenfreiem Edelstahl 304." at bounding box center [1214, 408] width 326 height 19
click at [1163, 400] on span "Maximale Hygiene: P orenfreiem Edelstahl 304." at bounding box center [1174, 408] width 245 height 16
click at [1324, 398] on p "Maximale Hygiene: Porenfreiem Edelstahl 304." at bounding box center [1214, 408] width 326 height 19
click at [1219, 400] on span "Maximale Hygiene: Porenfreiem Edelstahl" at bounding box center [1159, 408] width 215 height 16
click at [1215, 400] on span "Maximale Hygiene: Porenfreie Edelstahl" at bounding box center [1154, 408] width 205 height 16
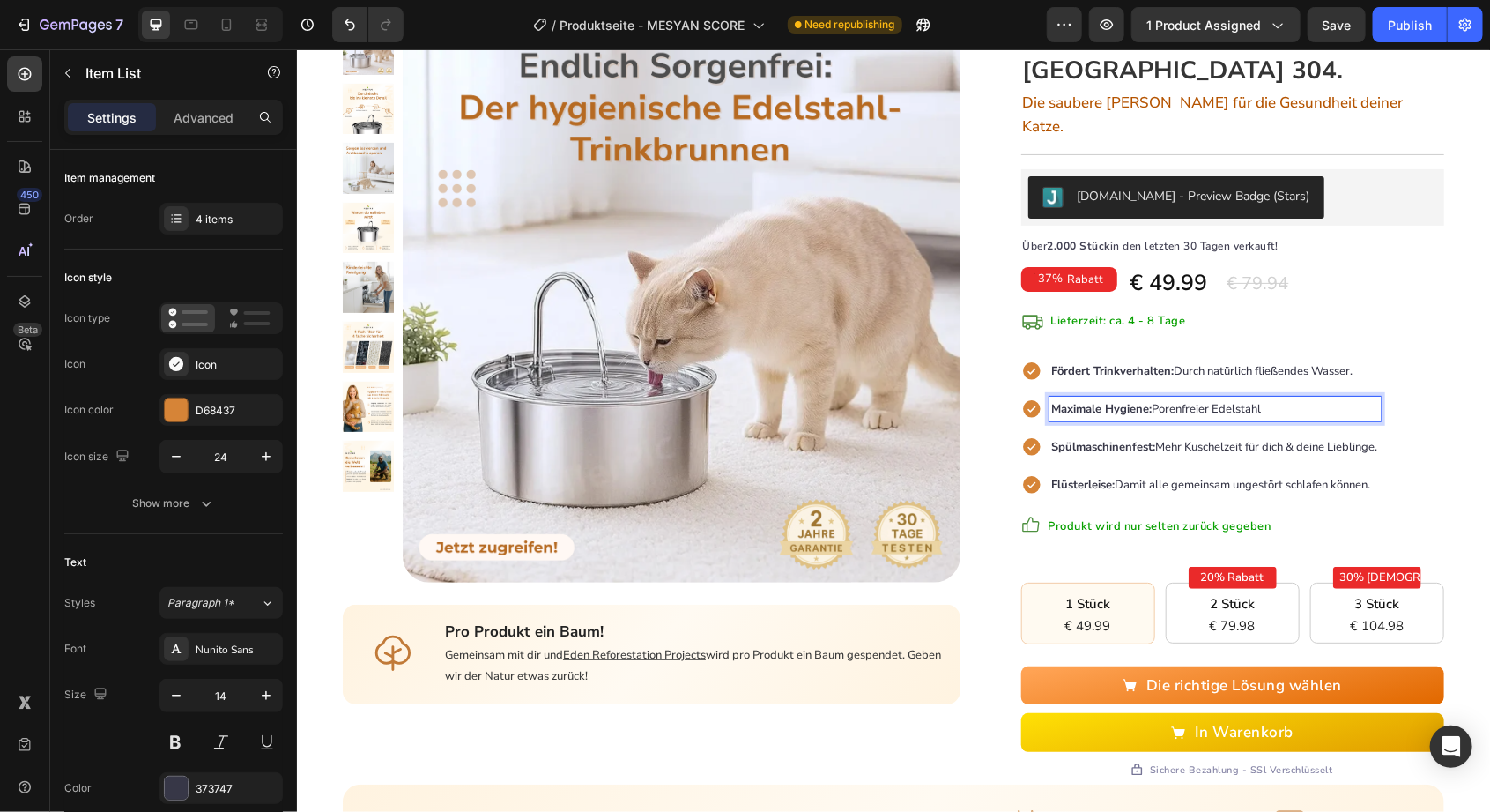
click at [1310, 398] on p "Maximale Hygiene: Porenfreier Edelstahl" at bounding box center [1214, 408] width 326 height 19
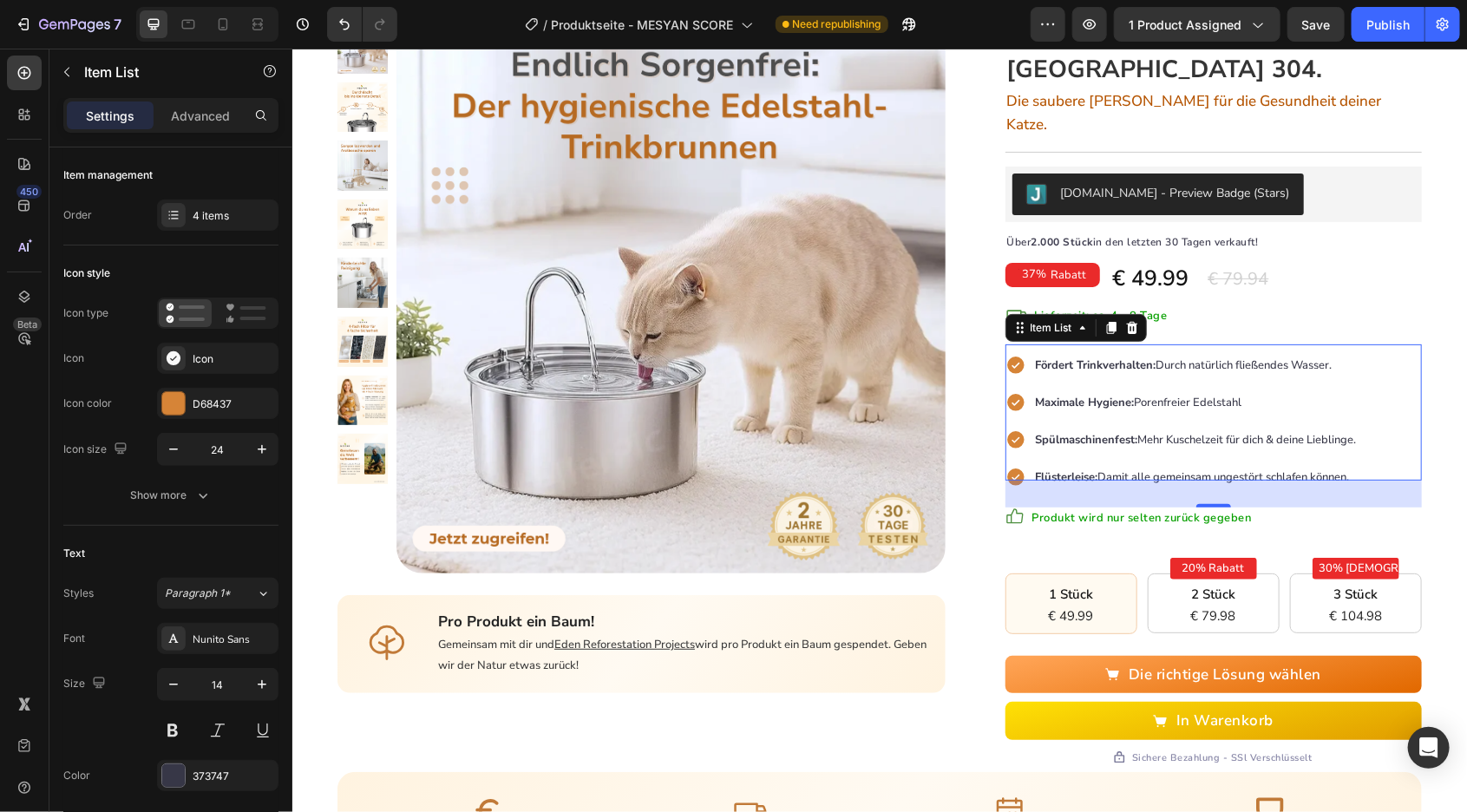
click at [1327, 392] on p "Maximale Hygiene: Porenfreier Edelstahl" at bounding box center [1196, 402] width 321 height 19
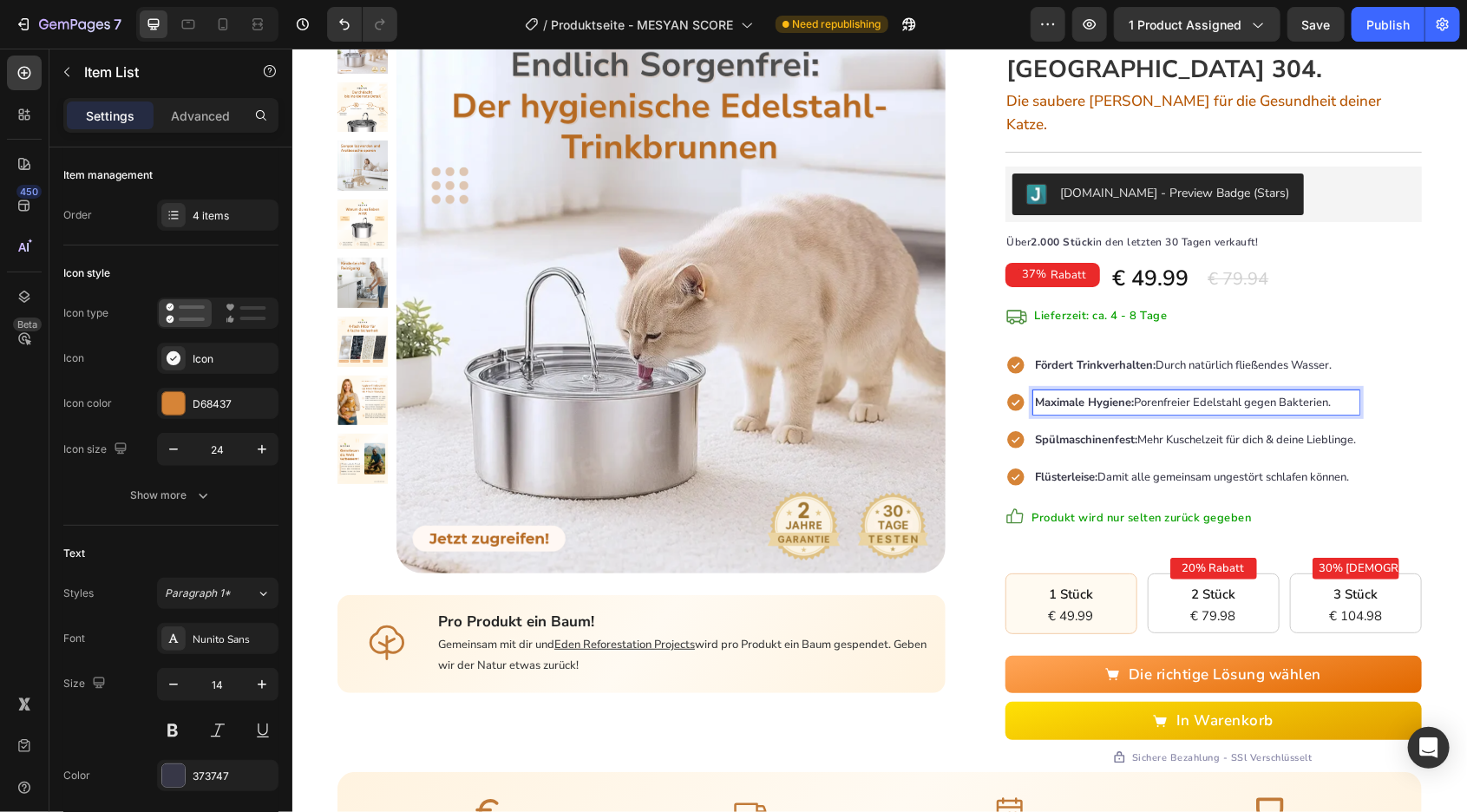
click at [1445, 333] on div "Hauptseite Text block > Text block Hygiene-Trinkbrunnen Text block Row Product …" at bounding box center [878, 490] width 1175 height 1153
click at [1283, 394] on span "Maximale Hygiene: Porenfreier Edelstahl gegen Bakterien." at bounding box center [1183, 402] width 296 height 15
click at [1447, 312] on div "Hauptseite Text block > Text block Hygiene-Trinkbrunnen Text block Row Product …" at bounding box center [878, 490] width 1175 height 1153
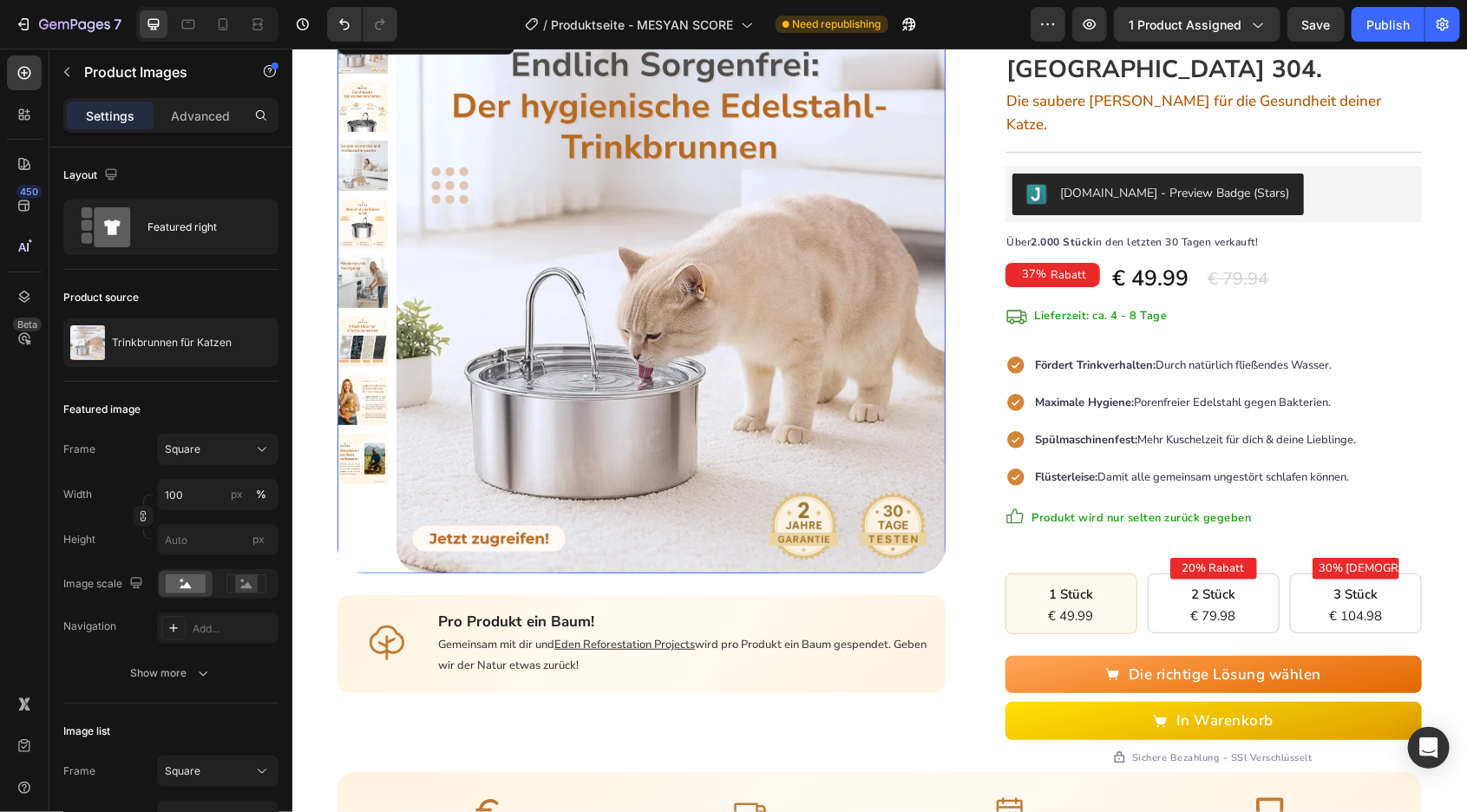
click at [362, 104] on img at bounding box center [361, 106] width 50 height 50
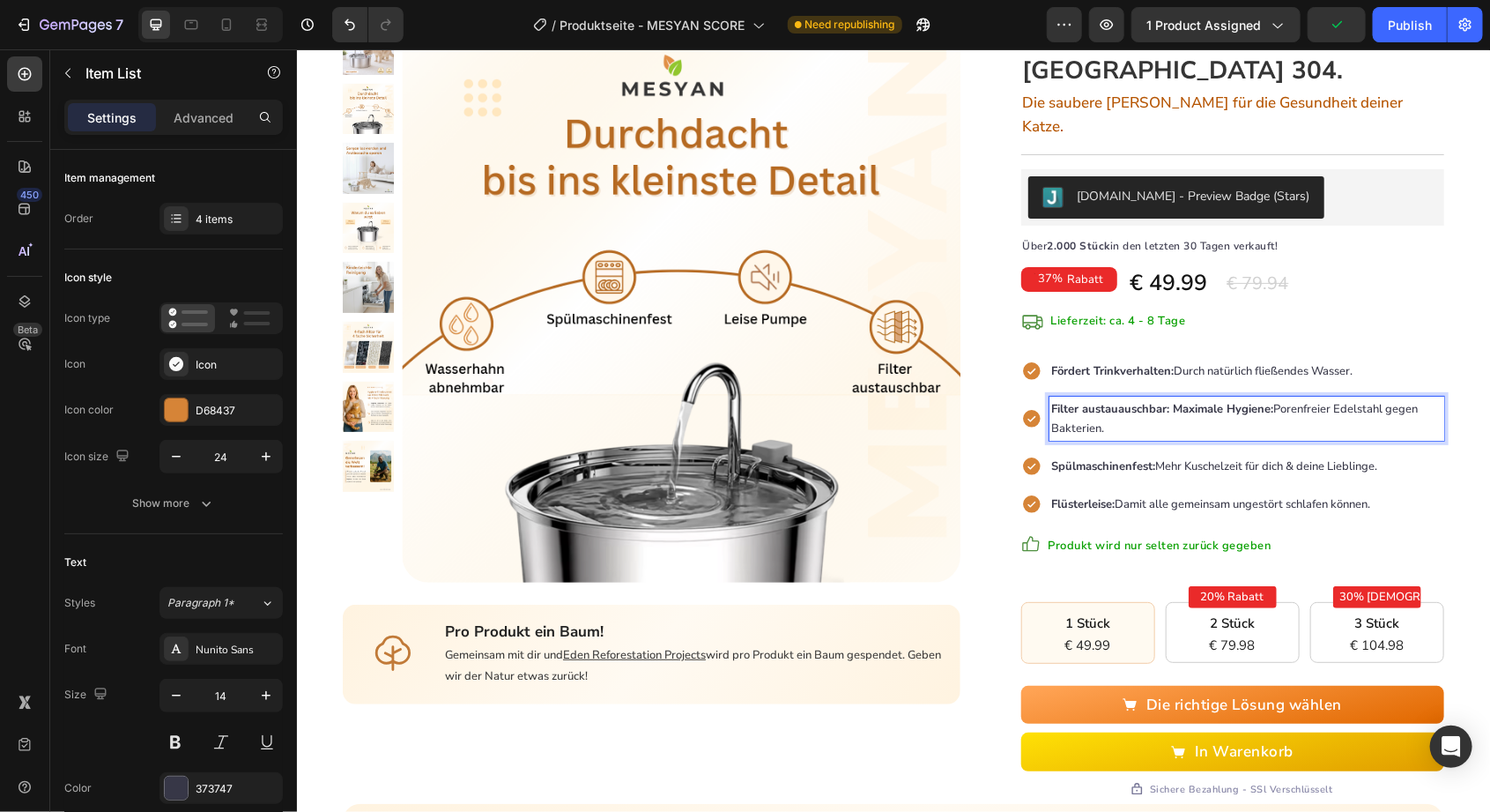
click at [1270, 410] on p "Filter austauauschbar: Maximale Hygiene: Porenfreier Edelstahl gegen Bakterien." at bounding box center [1247, 418] width 390 height 39
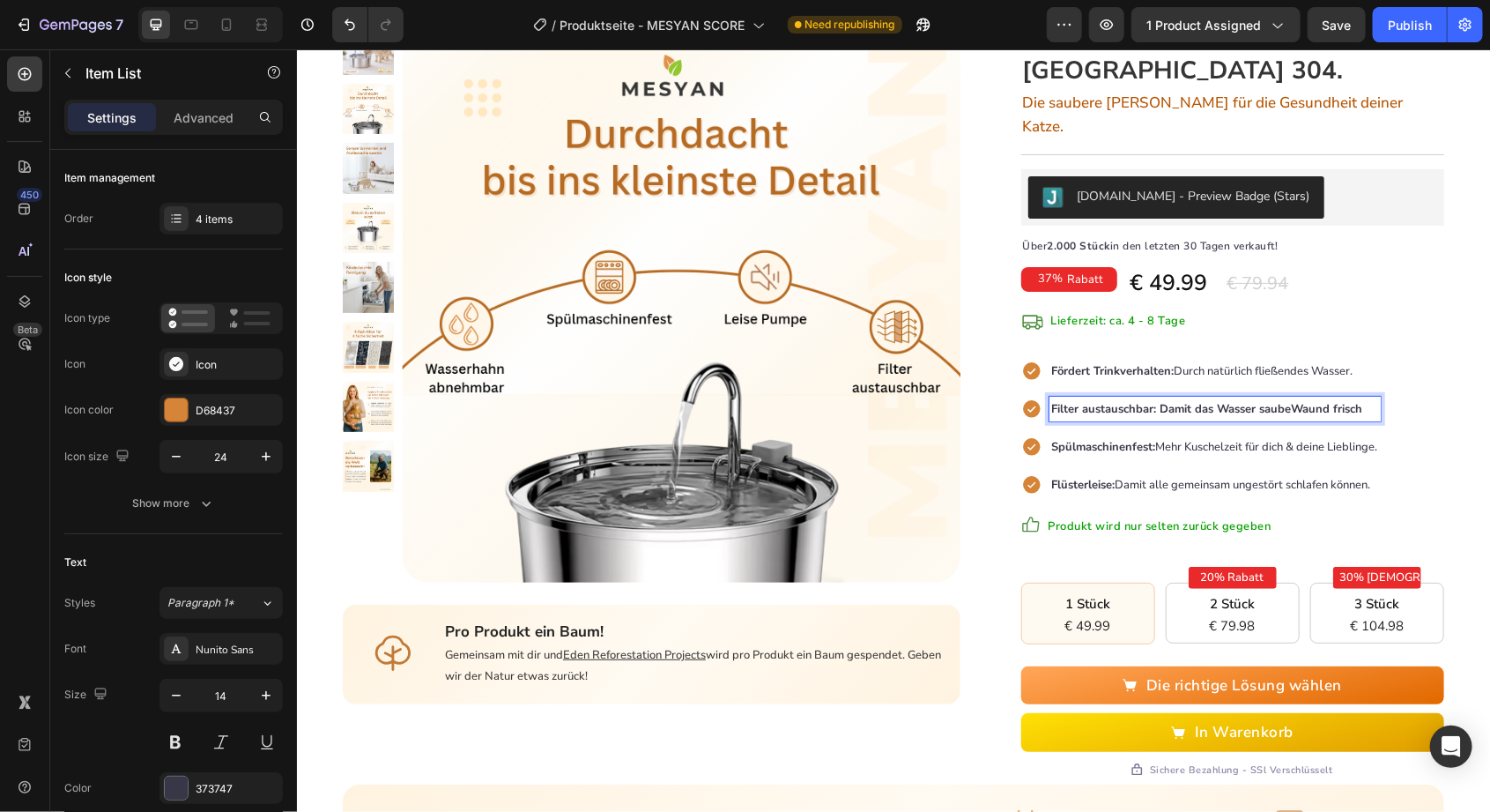
click at [1372, 398] on p "Filter austauschbar: Damit das Wasser saubeWaund frisch" at bounding box center [1214, 408] width 326 height 19
click at [1298, 400] on strong "Filter austauschbar: Damit das Wasser saubeWaund frisch bleibt" at bounding box center [1224, 408] width 346 height 16
click at [1311, 400] on strong "Filter austauschbar: Damit das Wasser saubeWaund frisch bleibt" at bounding box center [1224, 408] width 346 height 16
click at [1173, 400] on strong "Filter austauschbar: Damit das Wasser sauber und frisch bleibt" at bounding box center [1219, 408] width 336 height 16
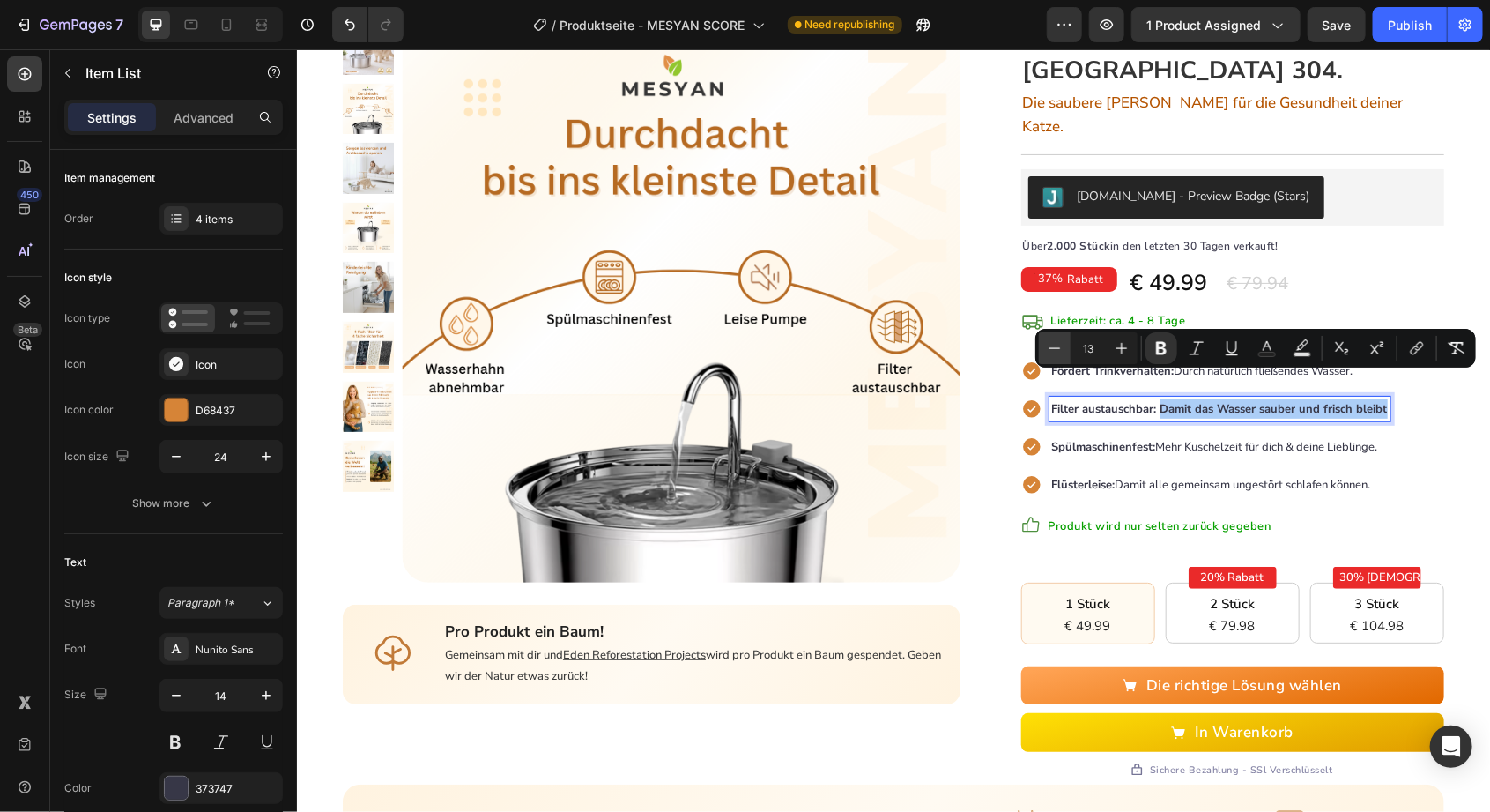
click at [1052, 352] on icon "Editor contextual toolbar" at bounding box center [1055, 348] width 18 height 18
click at [1125, 344] on icon "Editor contextual toolbar" at bounding box center [1122, 348] width 18 height 18
type input "13"
click at [1162, 343] on icon "Editor contextual toolbar" at bounding box center [1161, 349] width 11 height 14
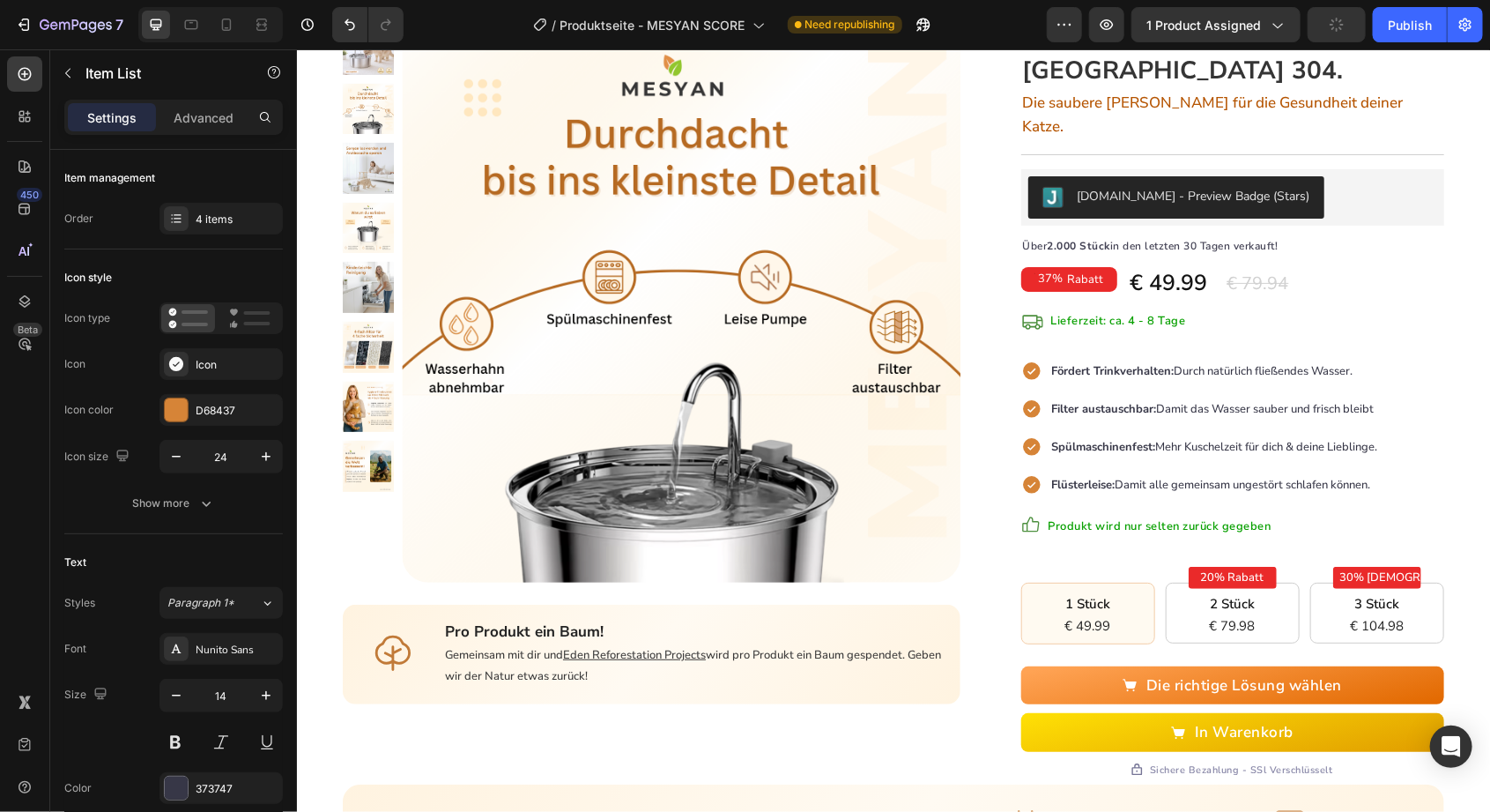
click at [1440, 394] on div "Fördert Trinkverhalten: Durch natürlich fließendes Wasser. Filter austauschbar:…" at bounding box center [1232, 426] width 423 height 138
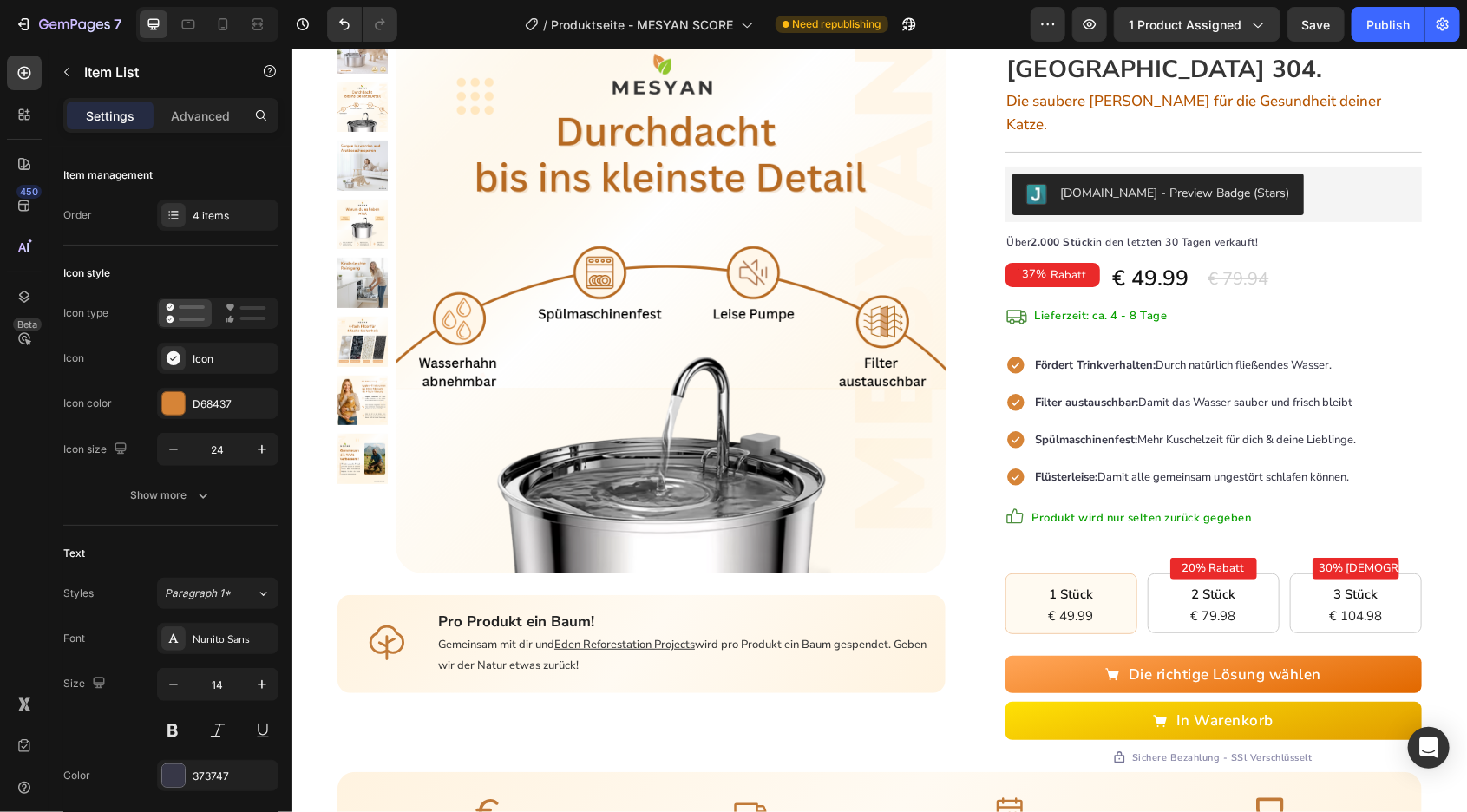
click at [1435, 366] on div "Hauptseite Text block > Text block Hygiene-Trinkbrunnen Text block Row Product …" at bounding box center [878, 490] width 1175 height 1153
click at [1342, 394] on span "Filter austauschbar: Damit das Wasser sauber und frisch bleibt" at bounding box center [1194, 402] width 317 height 15
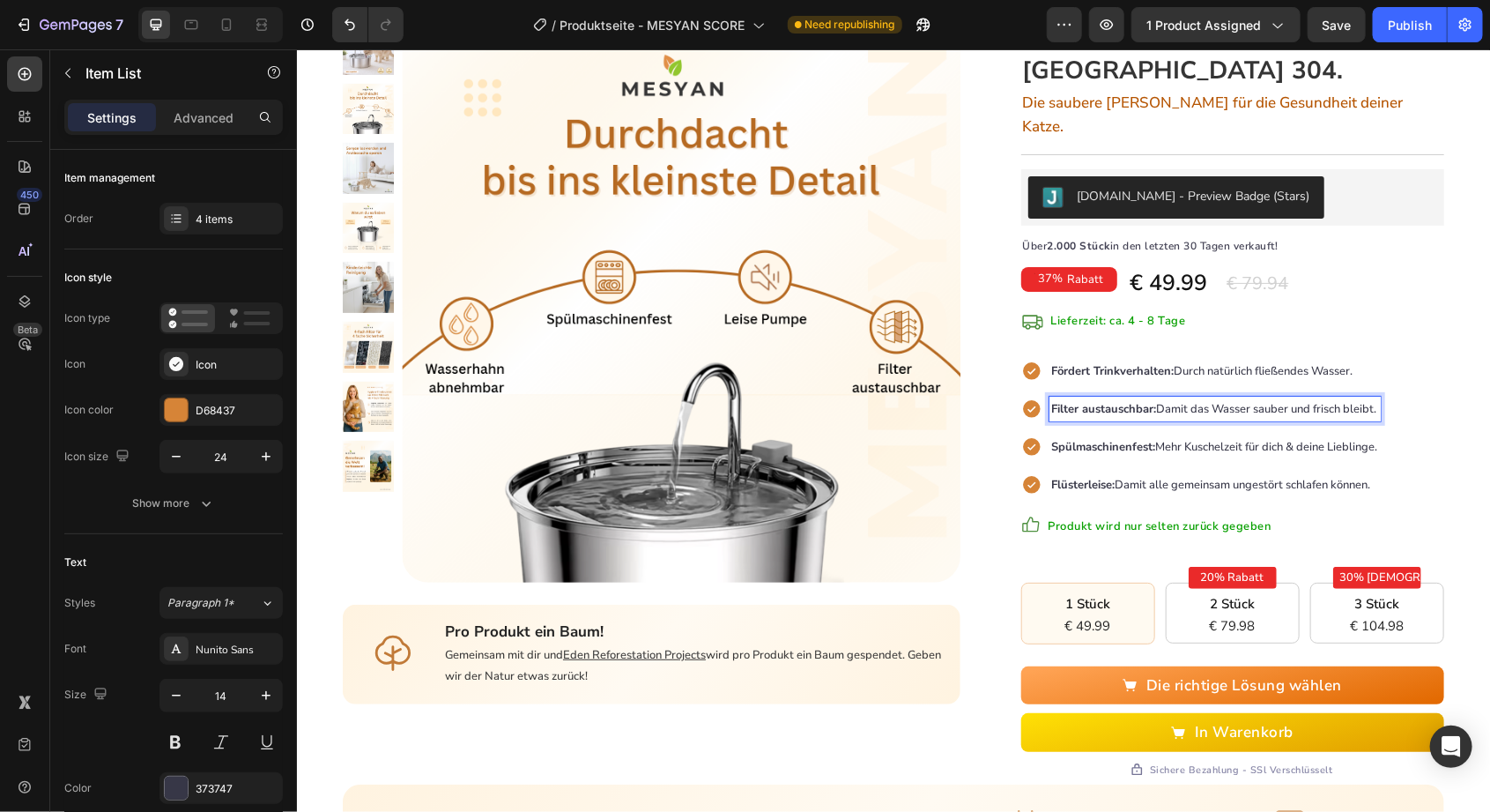
click at [1439, 397] on div "Fördert Trinkverhalten: Durch natürlich fließendes Wasser. Filter austauschbar:…" at bounding box center [1232, 426] width 423 height 138
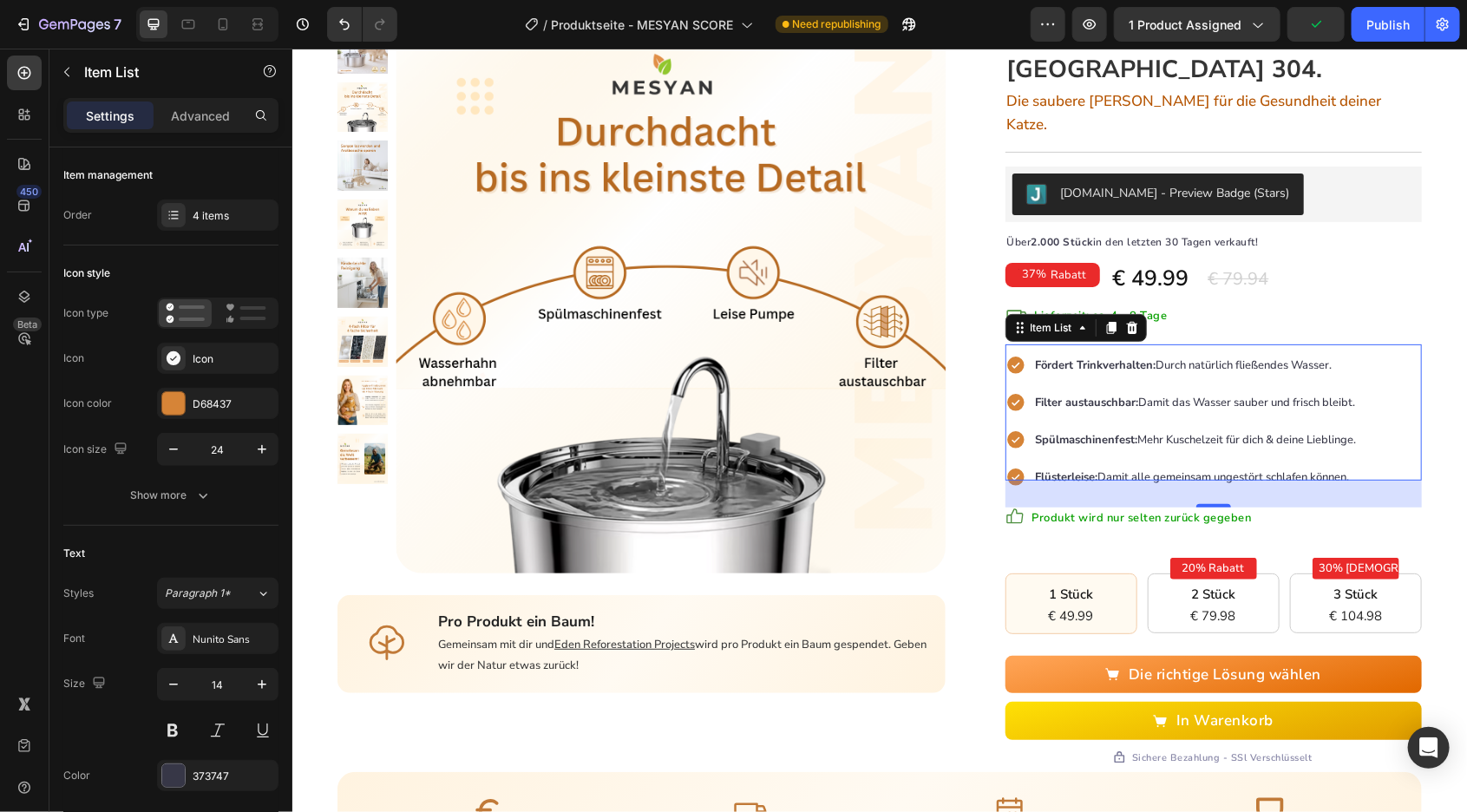
click at [1234, 394] on span "Filter austauschbar: Damit das Wasser sauber und frisch bleibt." at bounding box center [1196, 402] width 320 height 15
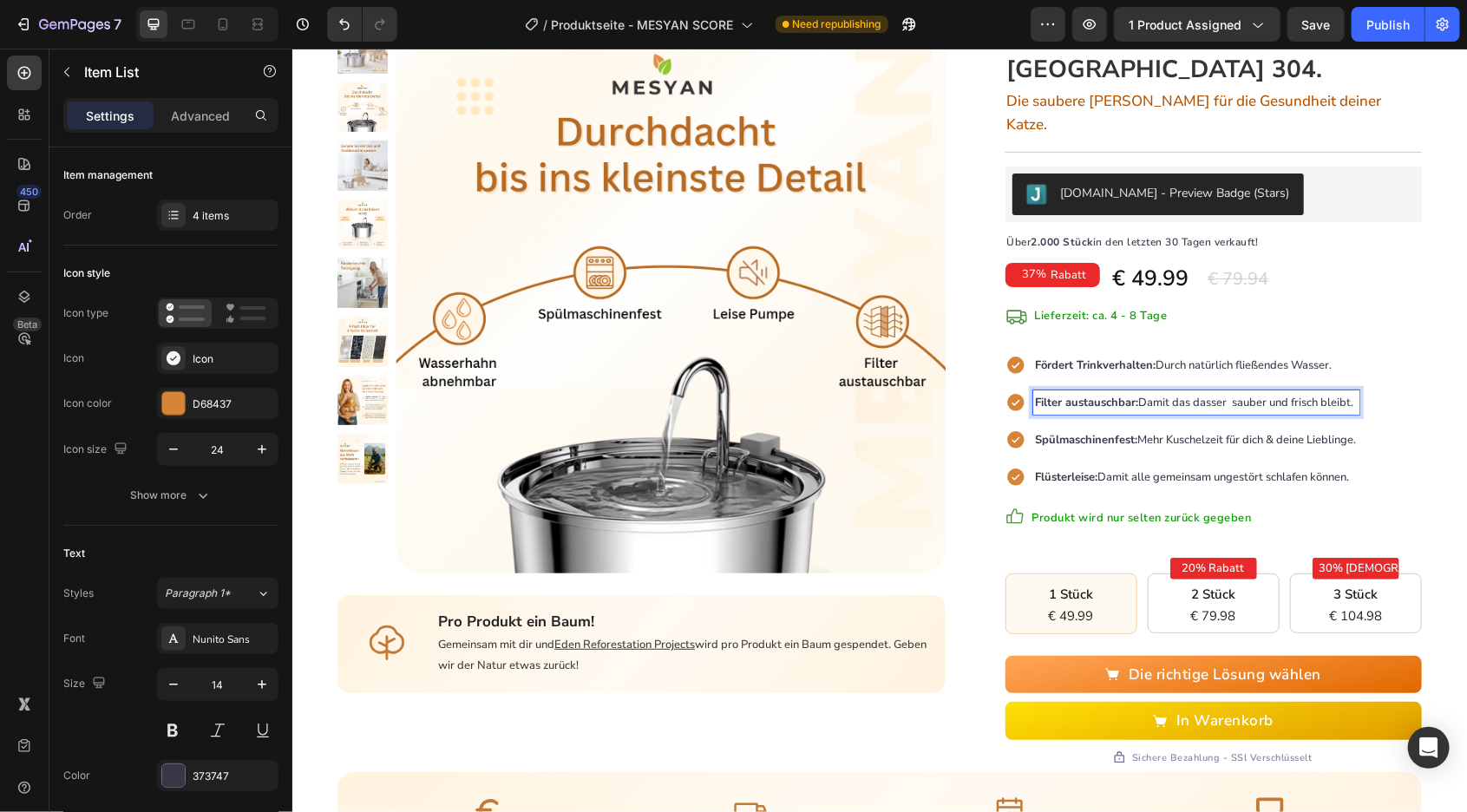
click at [1351, 394] on span "Filter austauschbar: Damit das dasser sauber und frisch bleibt." at bounding box center [1195, 402] width 318 height 15
click at [1357, 392] on p "Filter austauschbar: Damit das dasser sauber und frisch bleibt." at bounding box center [1196, 402] width 321 height 19
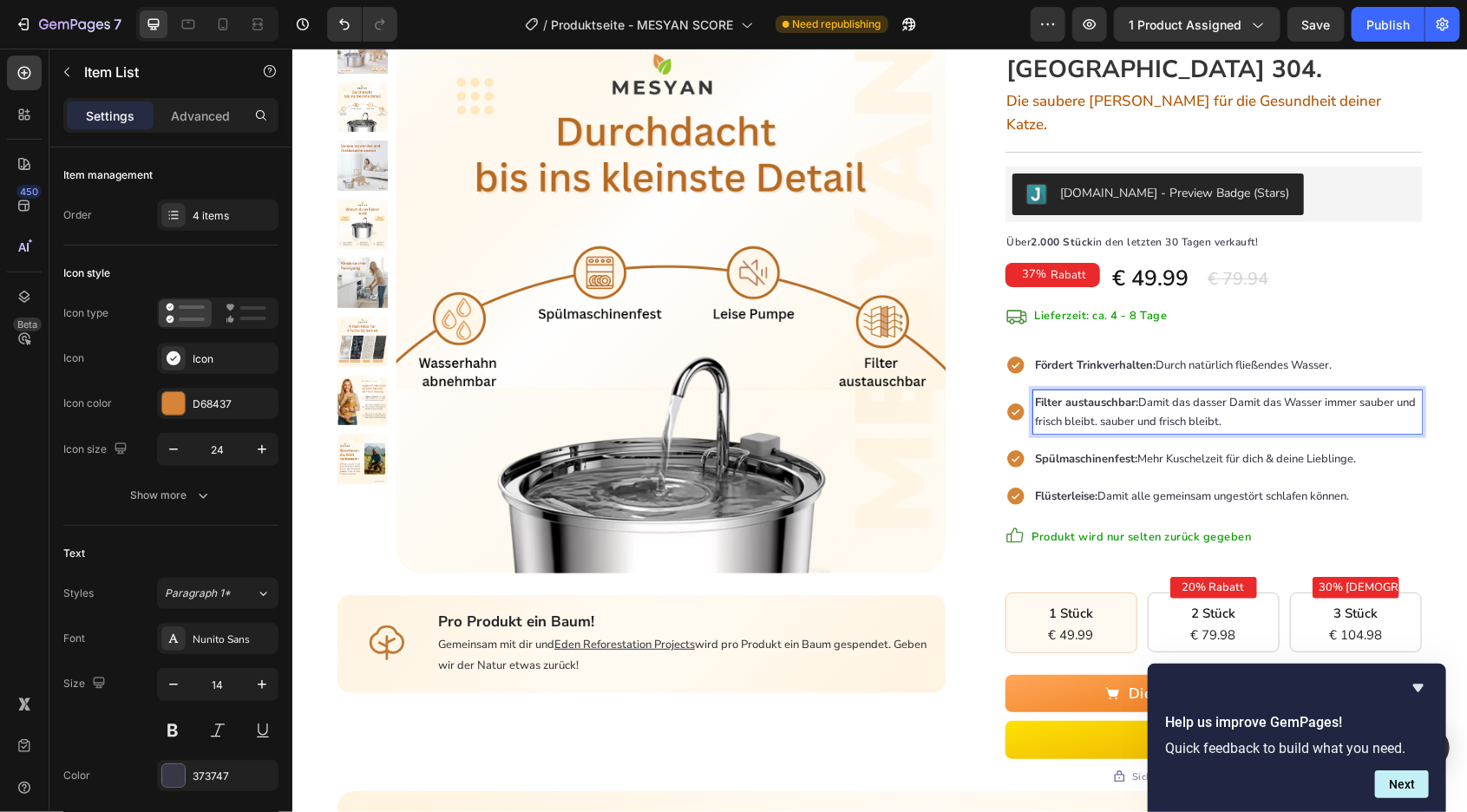
click at [1231, 394] on span "Filter austauschbar: Damit das dasser Damit das Wasser immer sauber und frisch …" at bounding box center [1225, 411] width 381 height 35
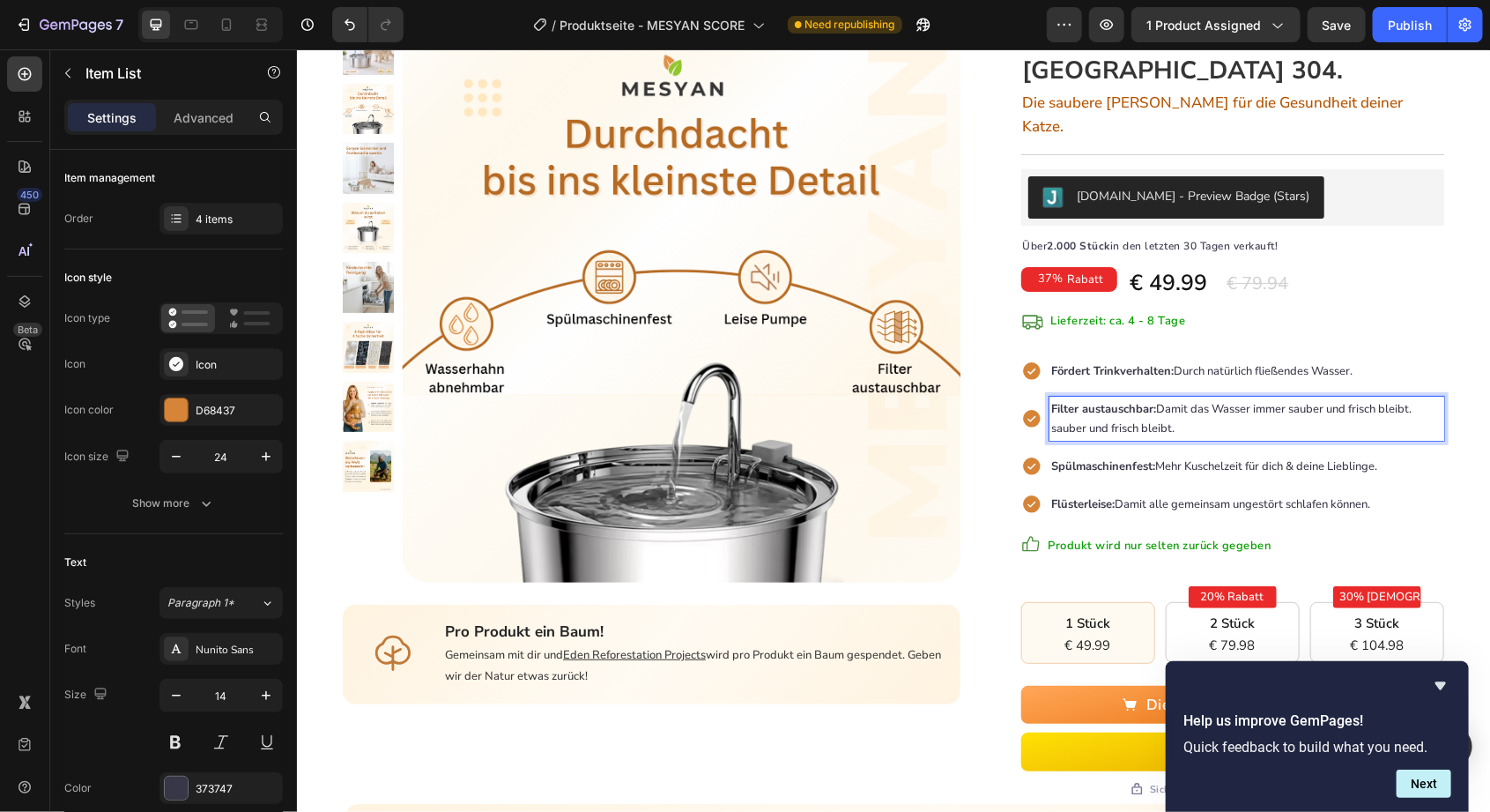
click at [1342, 404] on p "Filter austauschbar: Damit das Wasser immer sauber und frisch bleibt. sauber un…" at bounding box center [1247, 418] width 390 height 39
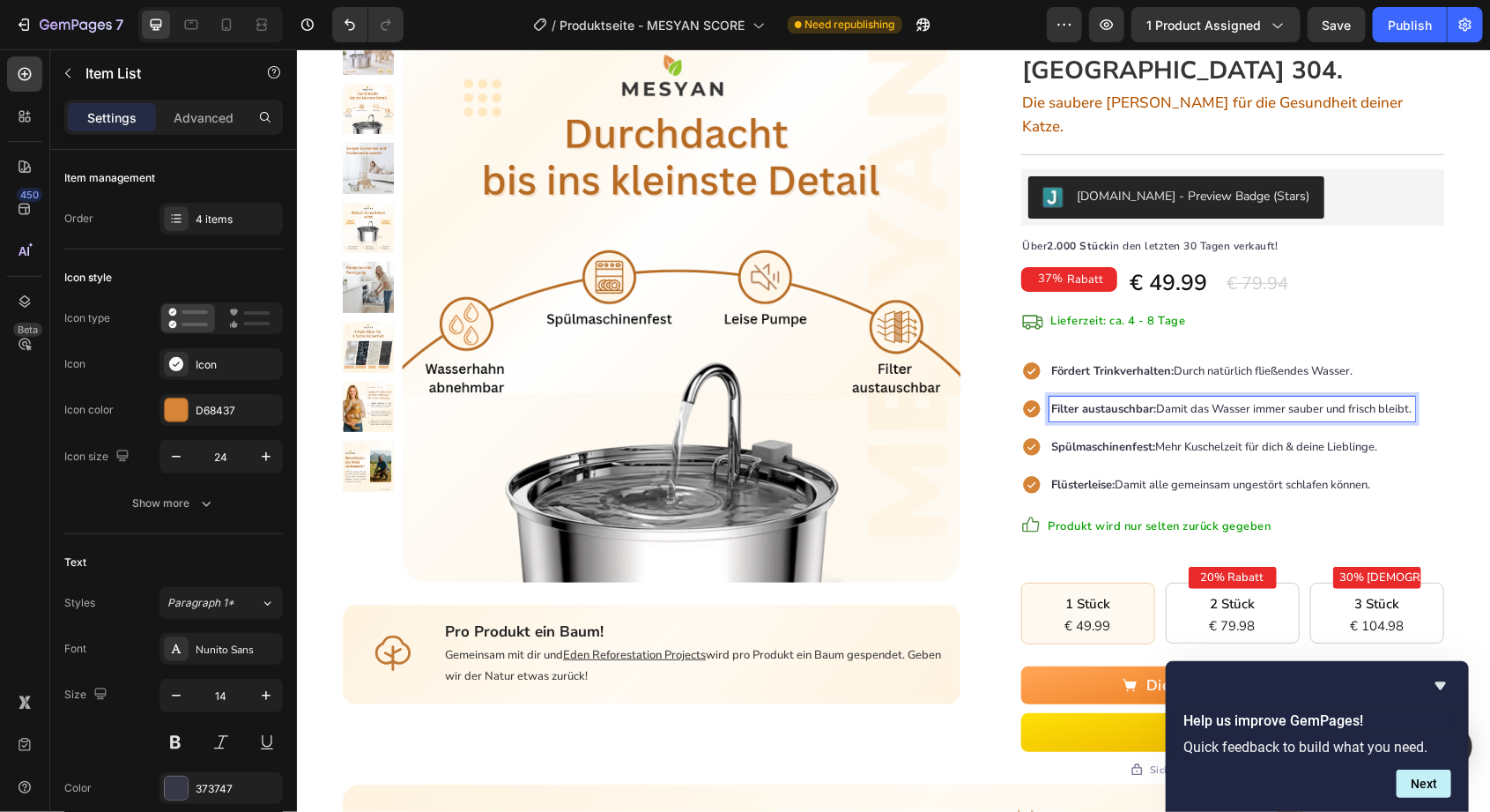
click at [1312, 362] on span "Fördert Trinkverhalten: Durch natürlich fließendes Wasser." at bounding box center [1203, 370] width 302 height 16
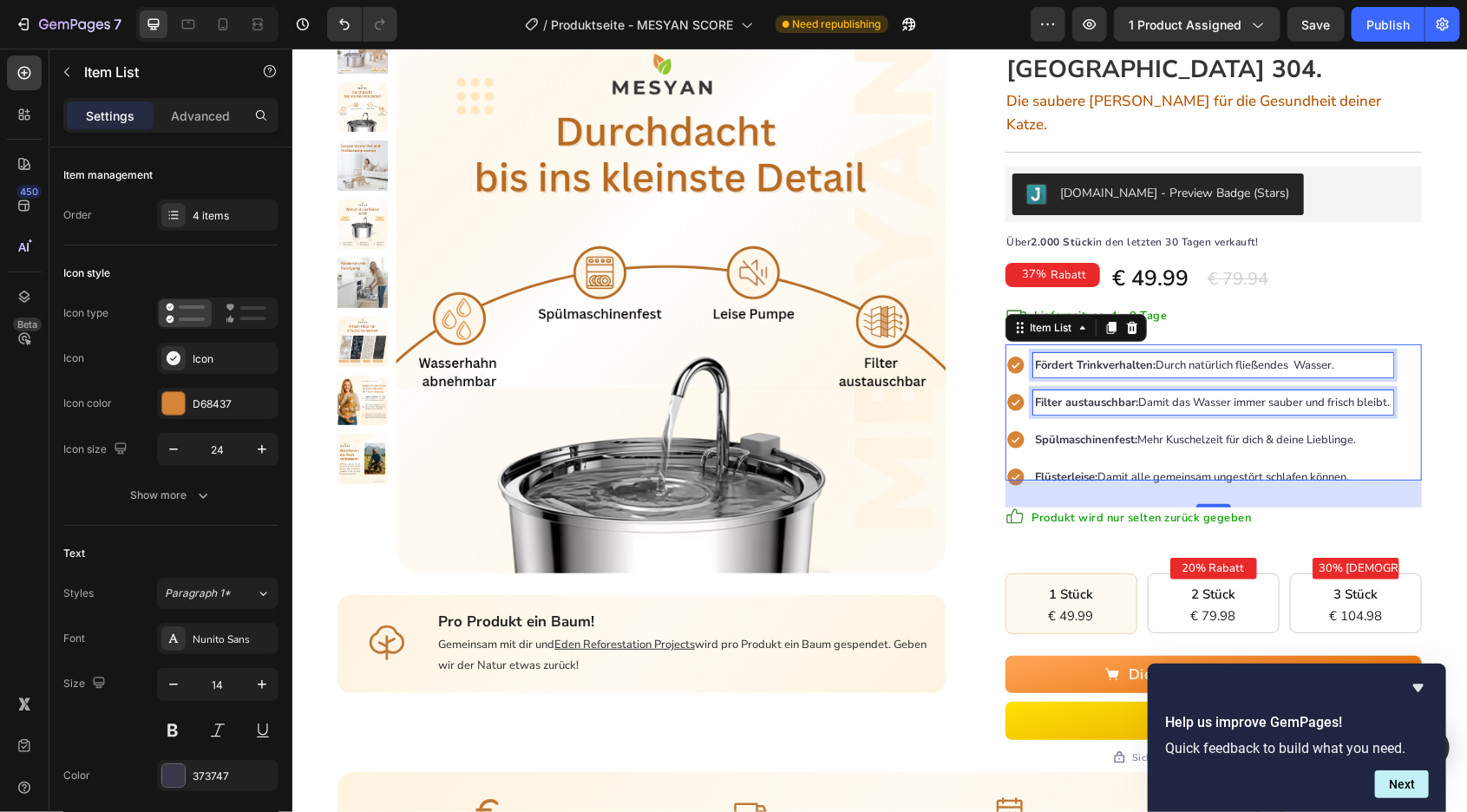
click at [1303, 357] on span "Fördert Trinkverhalten: Durch natürlich fließendes Wasser." at bounding box center [1185, 364] width 299 height 15
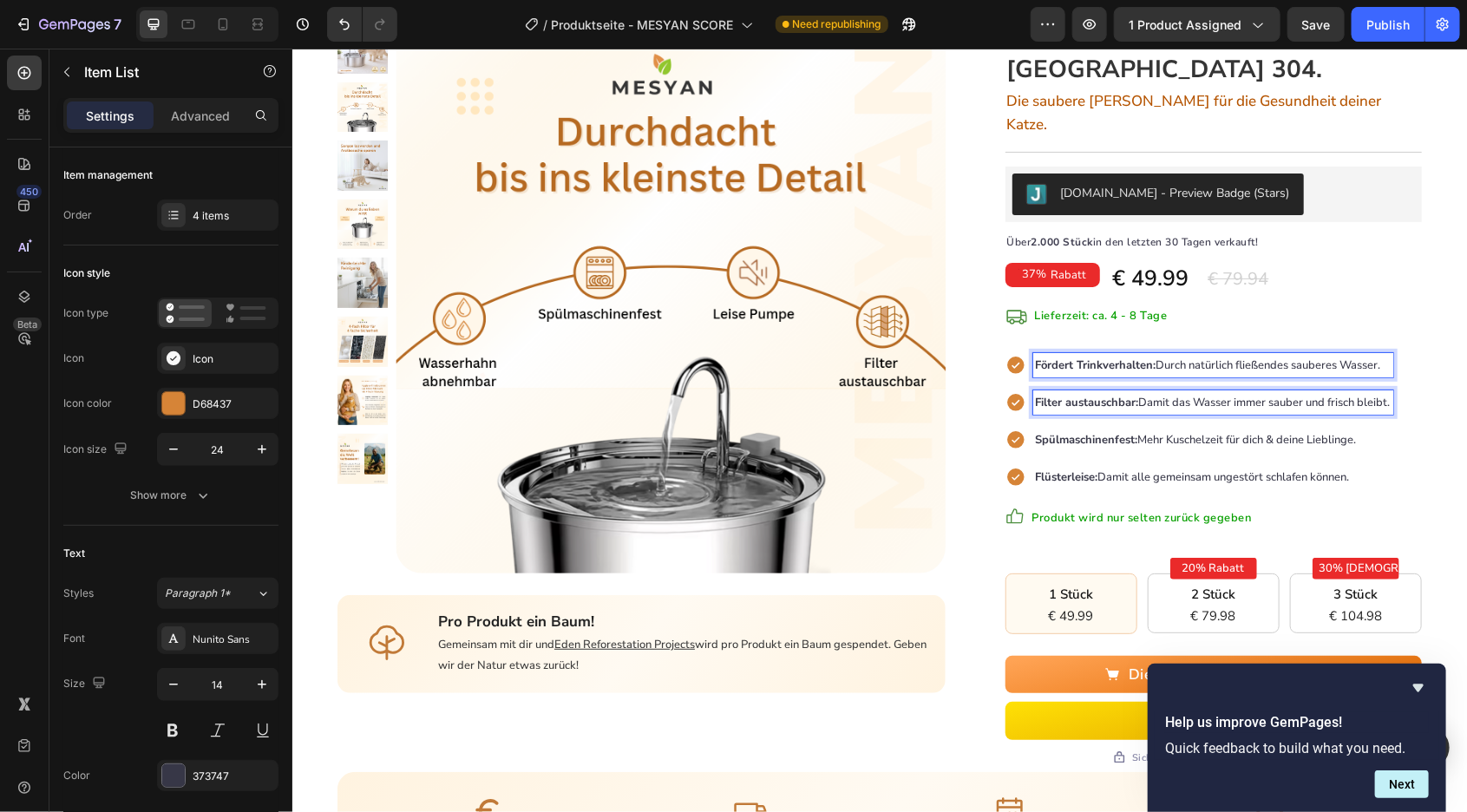
click at [1439, 364] on div "Hauptseite Text block > Text block Hygiene-Trinkbrunnen Text block Row Product …" at bounding box center [878, 490] width 1175 height 1153
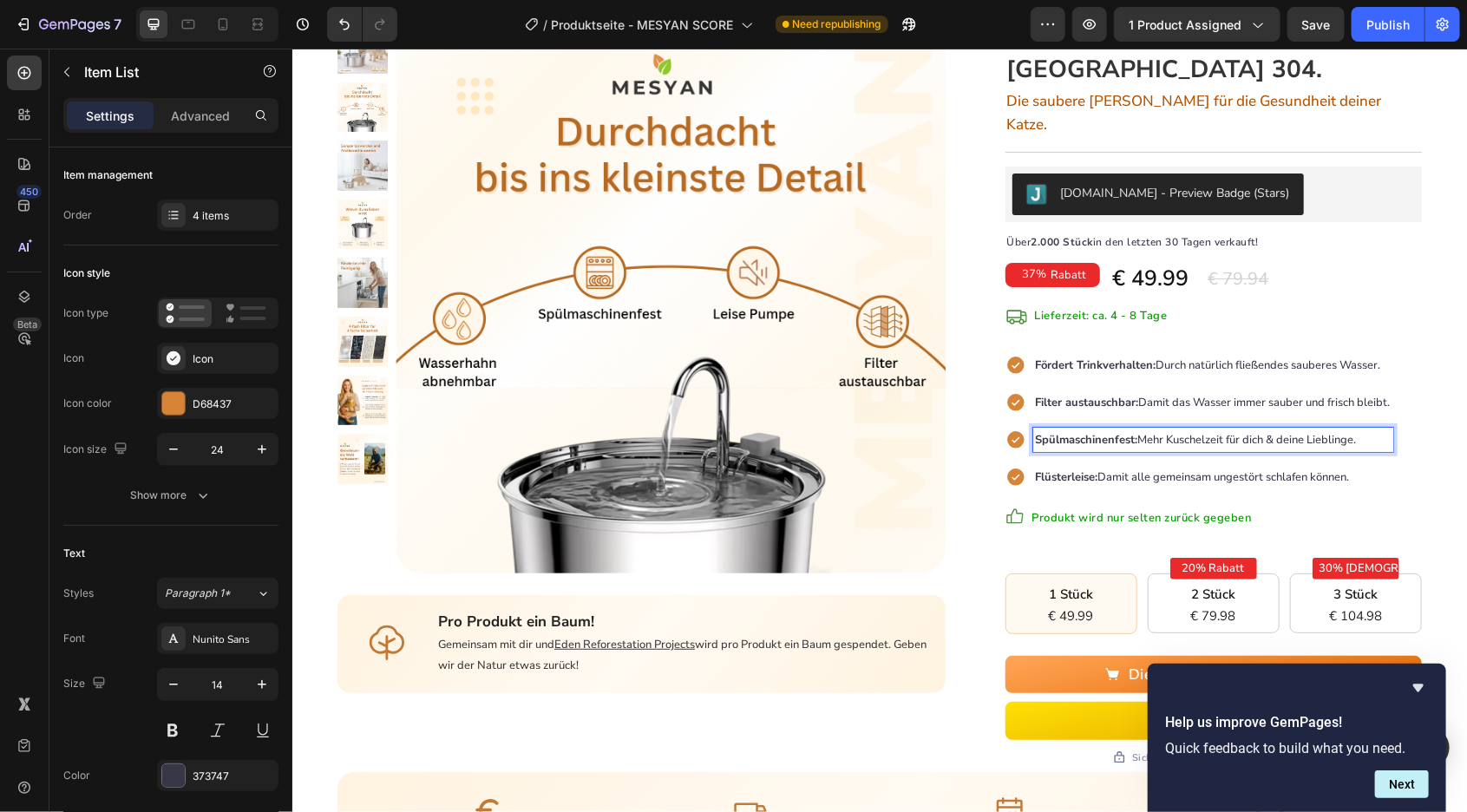
click at [1282, 431] on span "Spülmaschinenfest: Mehr Kuschelzeit für dich & deine Lieblinge." at bounding box center [1196, 439] width 321 height 15
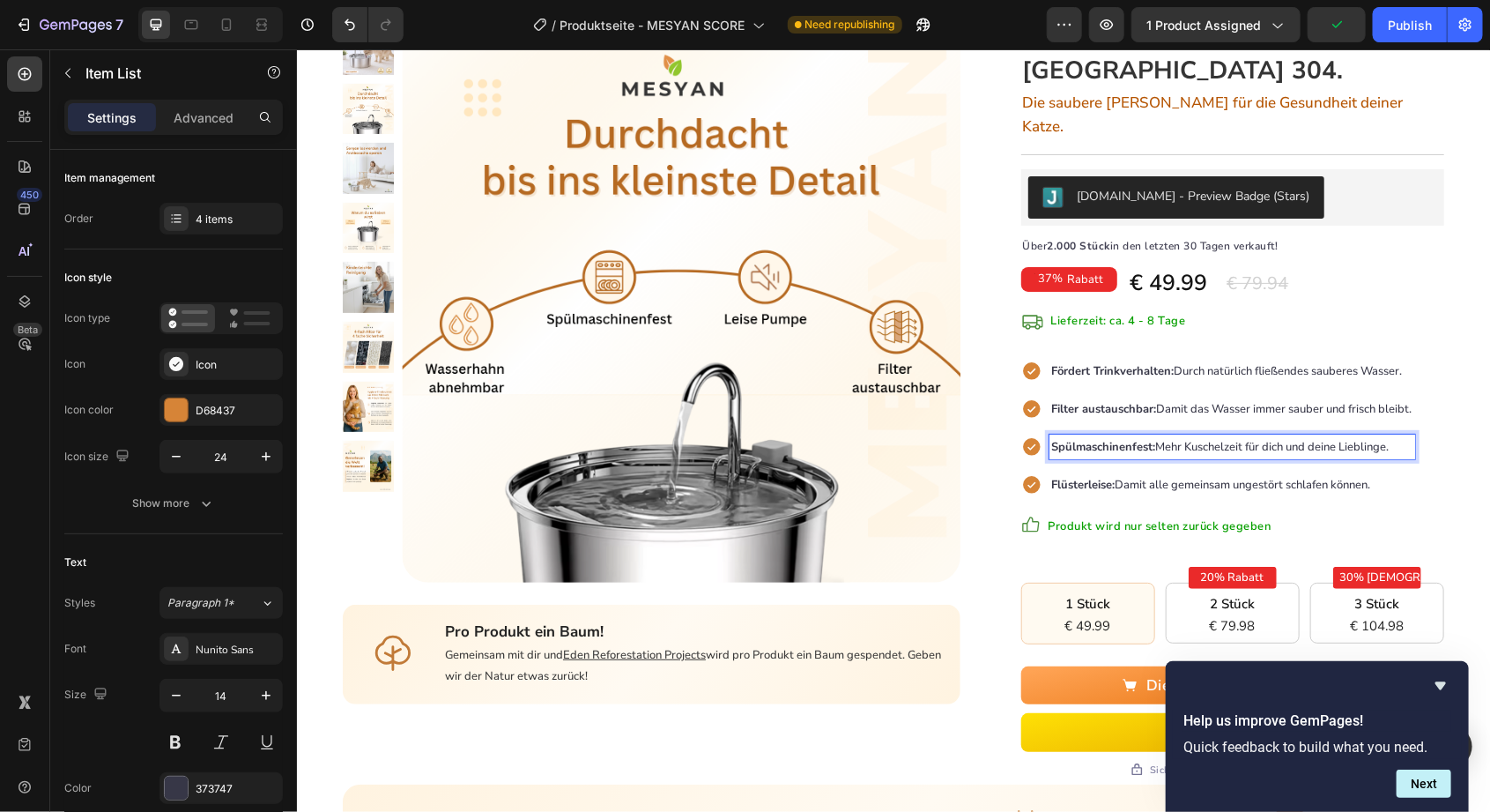
click at [1466, 438] on div "Hauptseite Text block > Text block Hygiene-Trinkbrunnen Text block Row Product …" at bounding box center [892, 498] width 1193 height 1171
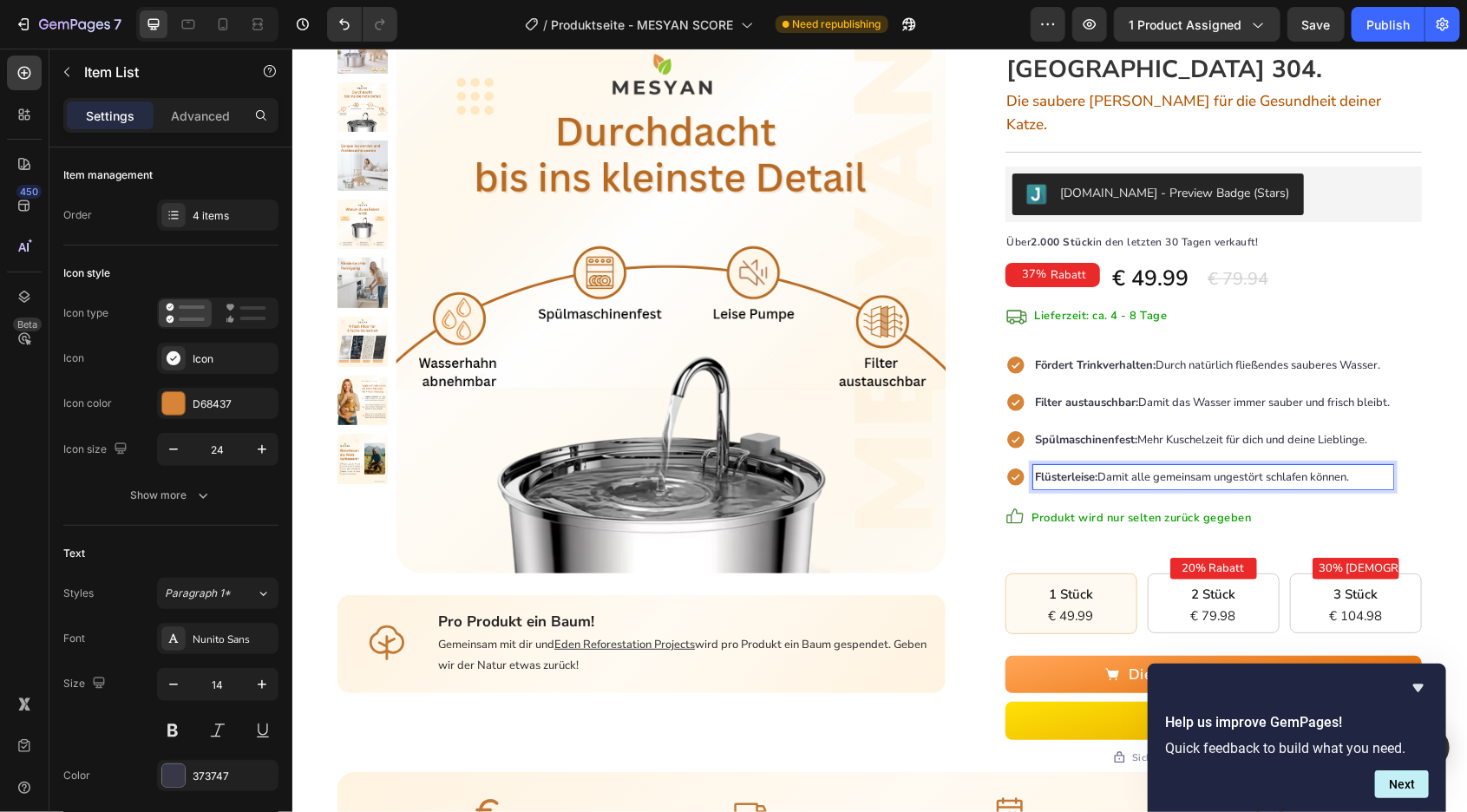
click at [1160, 469] on span "Flüsterleise: Damit alle gemeinsam ungestört schlafen können." at bounding box center [1193, 476] width 314 height 15
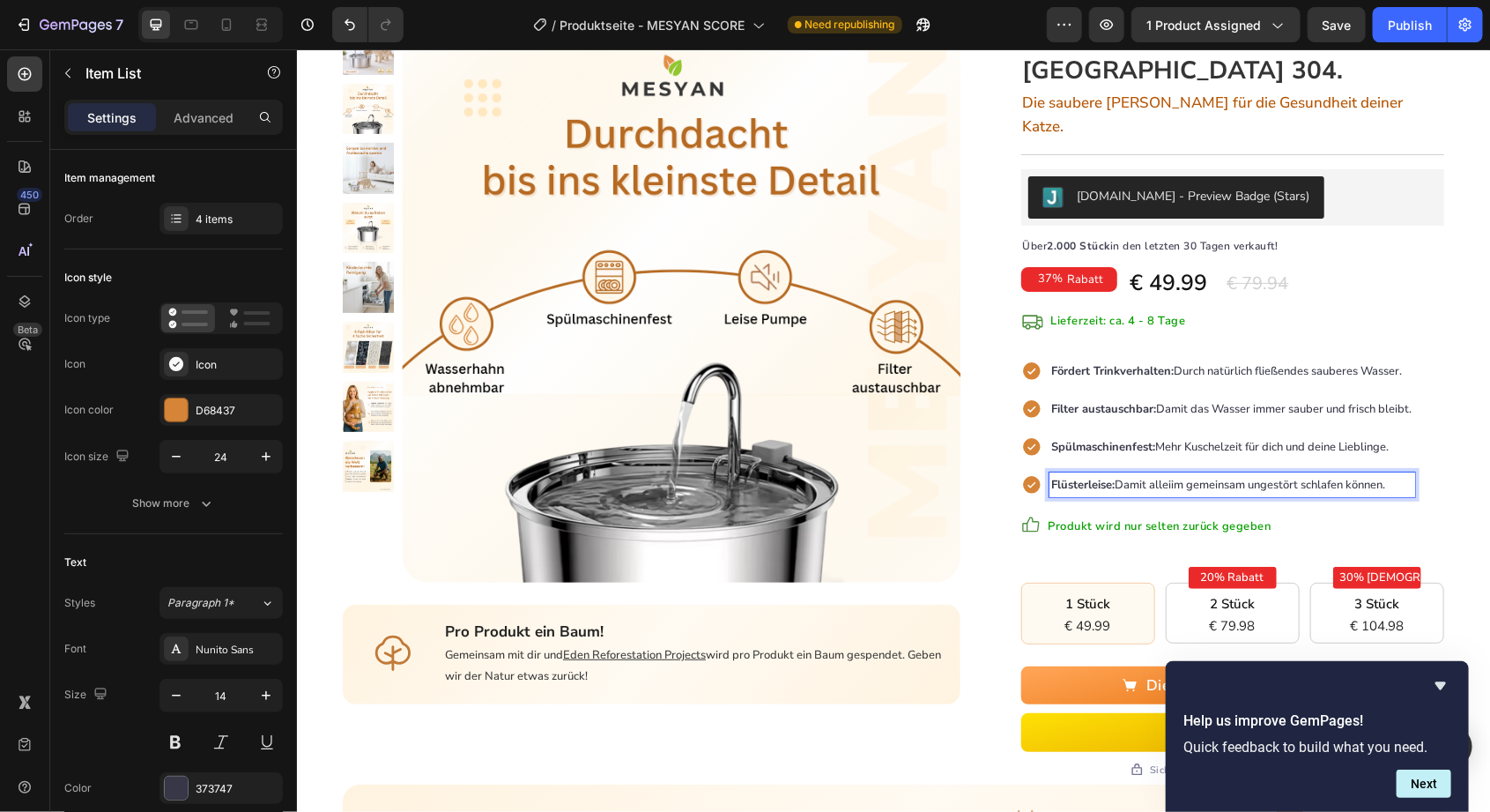
click at [1184, 476] on span "Flüsterleise: Damit alleiim gemeinsam ungestört schlafen können." at bounding box center [1218, 484] width 334 height 16
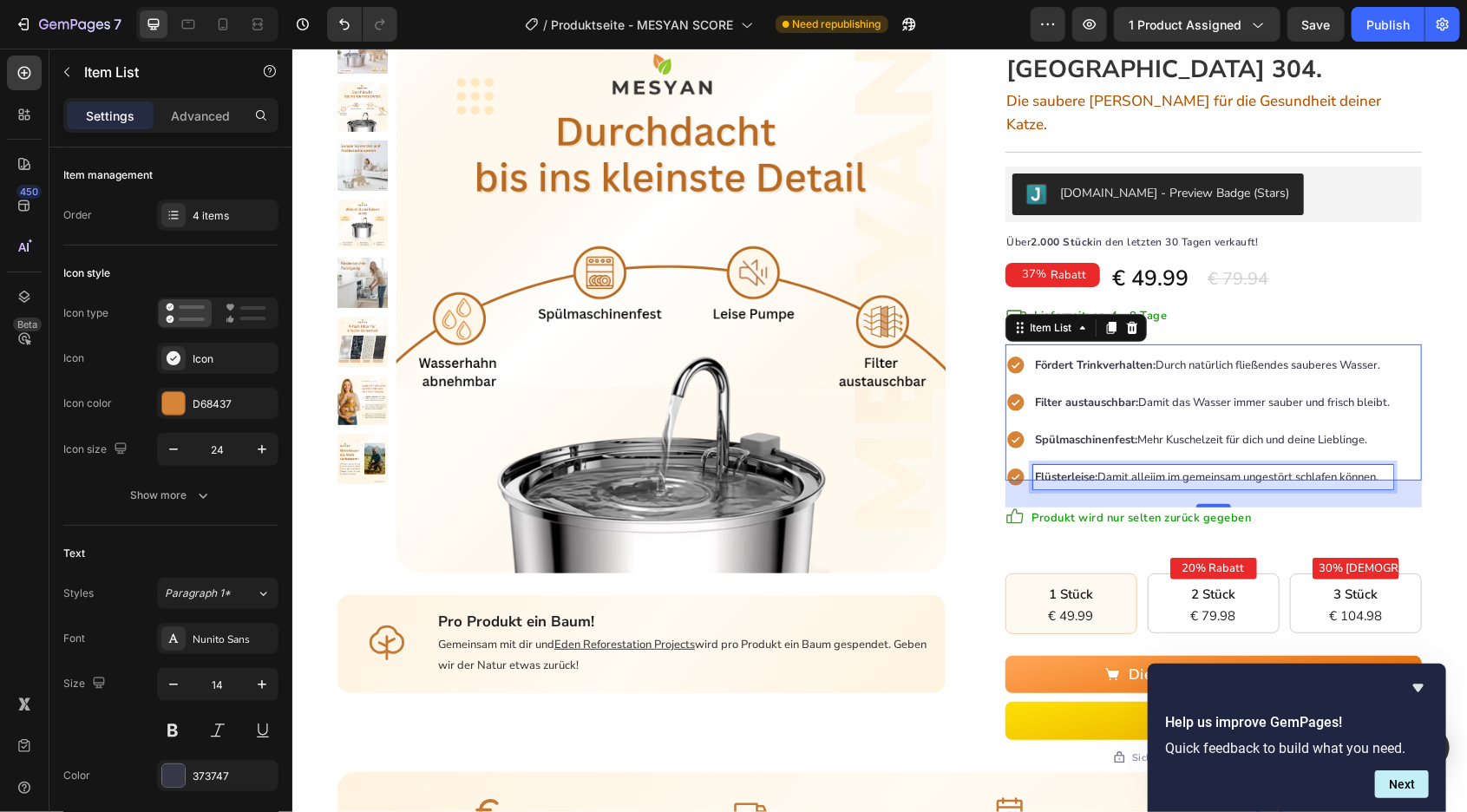
click at [1293, 469] on span "Flüsterleise: Damit alleiim im gemeinsam ungestört schlafen können." at bounding box center [1207, 476] width 343 height 15
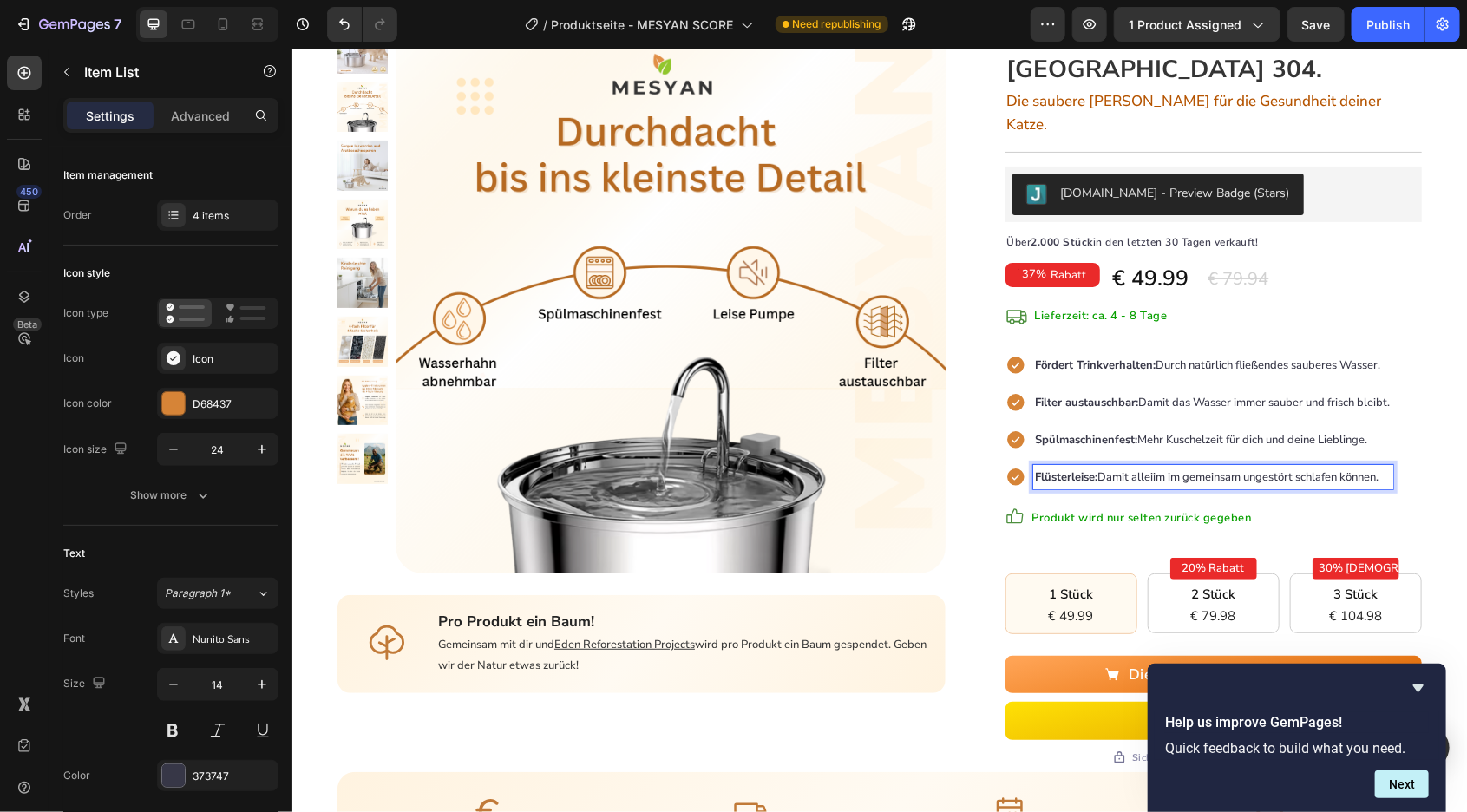
click at [1388, 467] on p "Flüsterleise: Damit alleiim im gemeinsam ungestört schlafen können." at bounding box center [1213, 476] width 355 height 19
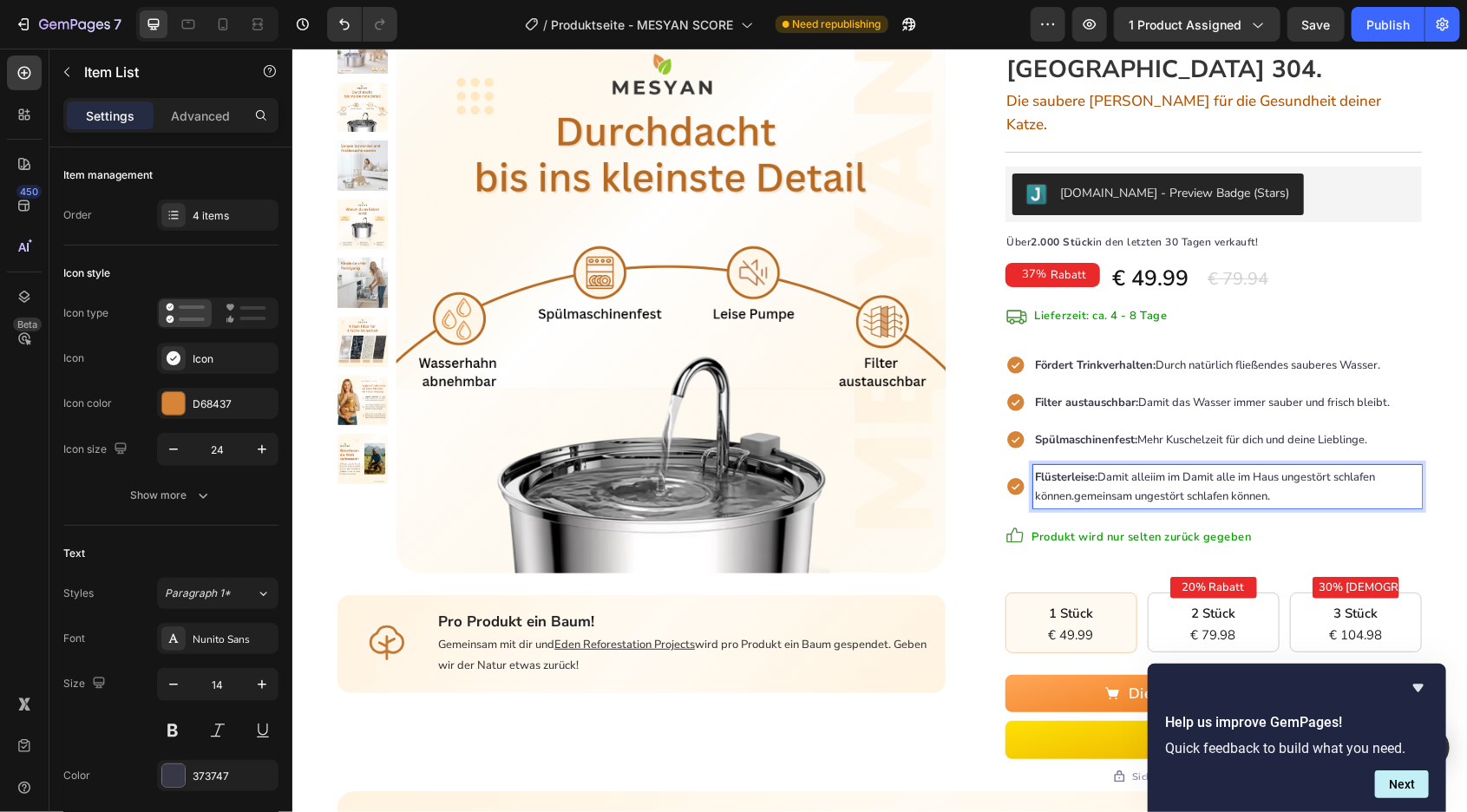
click at [1310, 467] on p "Flüsterleise: Damit alleiim im Damit alle im Haus ungestört schlafen können.gem…" at bounding box center [1227, 486] width 384 height 38
click at [1194, 469] on span "Flüsterleise: Damit alleiim im Damit alle im Haus ungestört schlafen können.gem…" at bounding box center [1205, 486] width 340 height 35
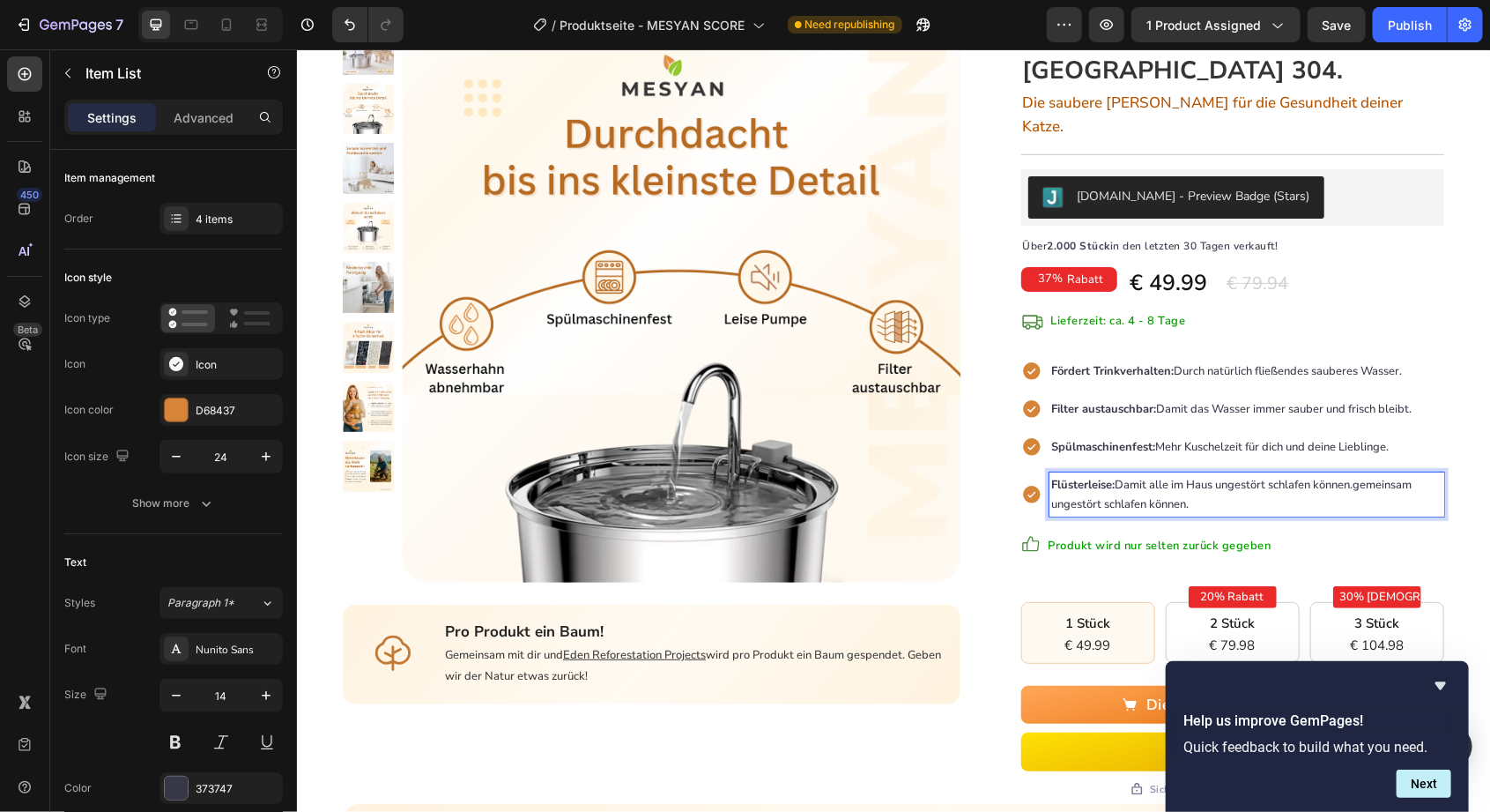
click at [1277, 476] on p "Flüsterleise: Damit alle im Haus ungestört schlafen können.gemeinsam ungestört …" at bounding box center [1247, 494] width 390 height 39
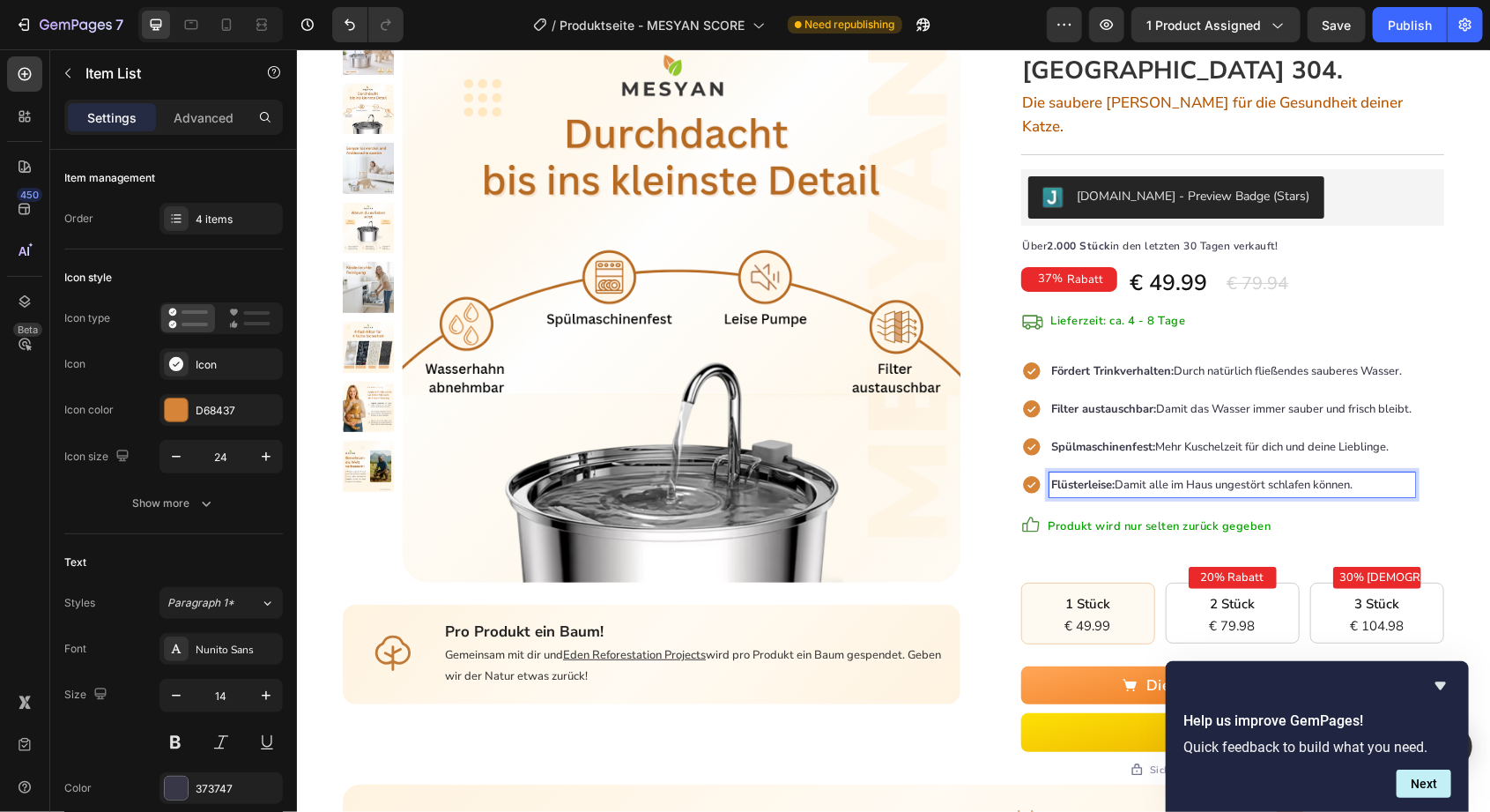
click at [1272, 476] on span "Flüsterleise: Damit alle im Haus ungestört schlafen können." at bounding box center [1203, 484] width 302 height 16
click at [1459, 431] on div "Hauptseite Text block > Text block Hygiene-Trinkbrunnen Text block Row Product …" at bounding box center [892, 498] width 1193 height 1171
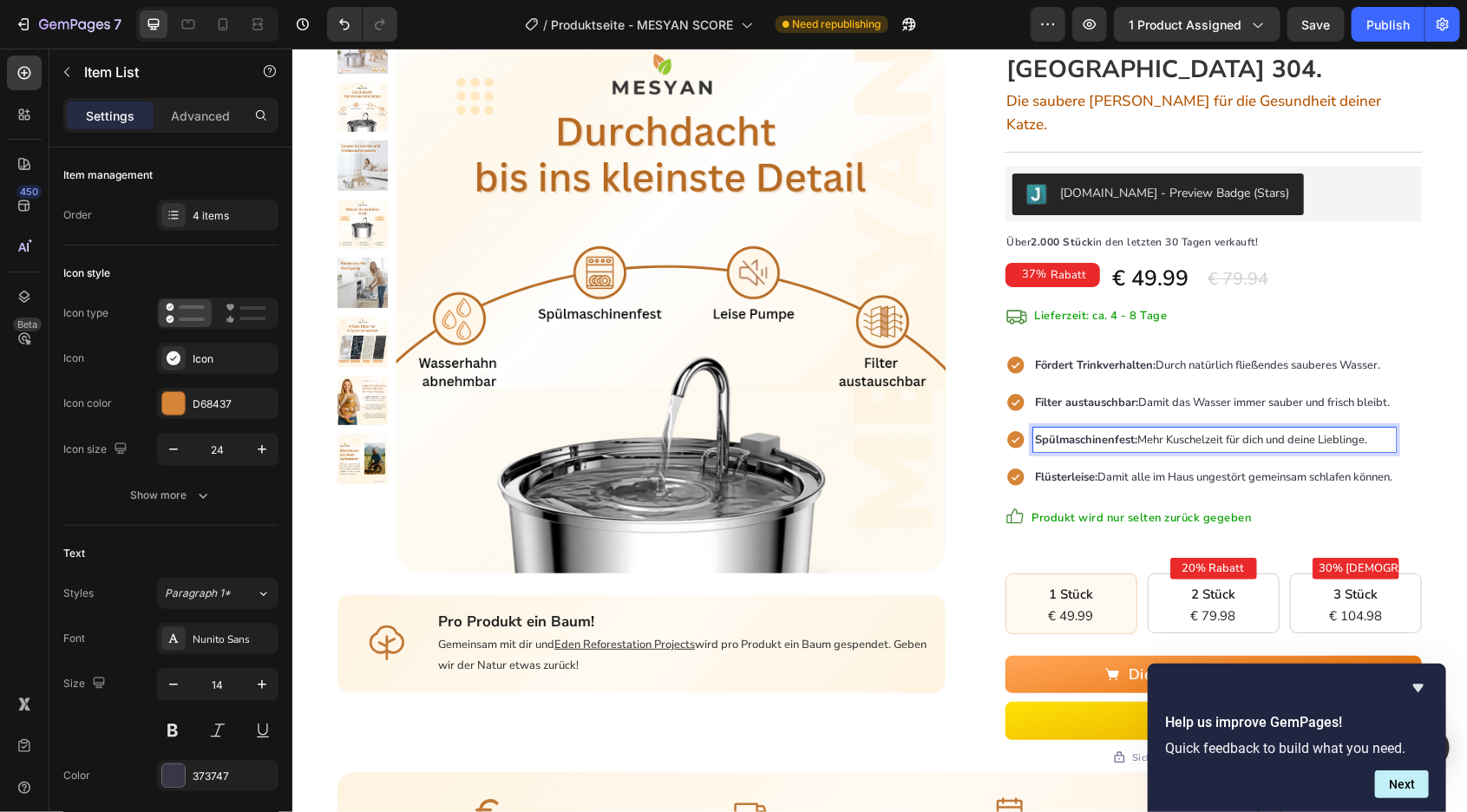
click at [1297, 431] on span "Spülmaschinenfest: Mehr Kuschelzeit für dich und deine Lieblinge." at bounding box center [1201, 439] width 333 height 15
click at [1294, 431] on span "Spülmaschinenfest: Mehr Kuschelzeit für dich und deine Lieblinge." at bounding box center [1201, 439] width 333 height 15
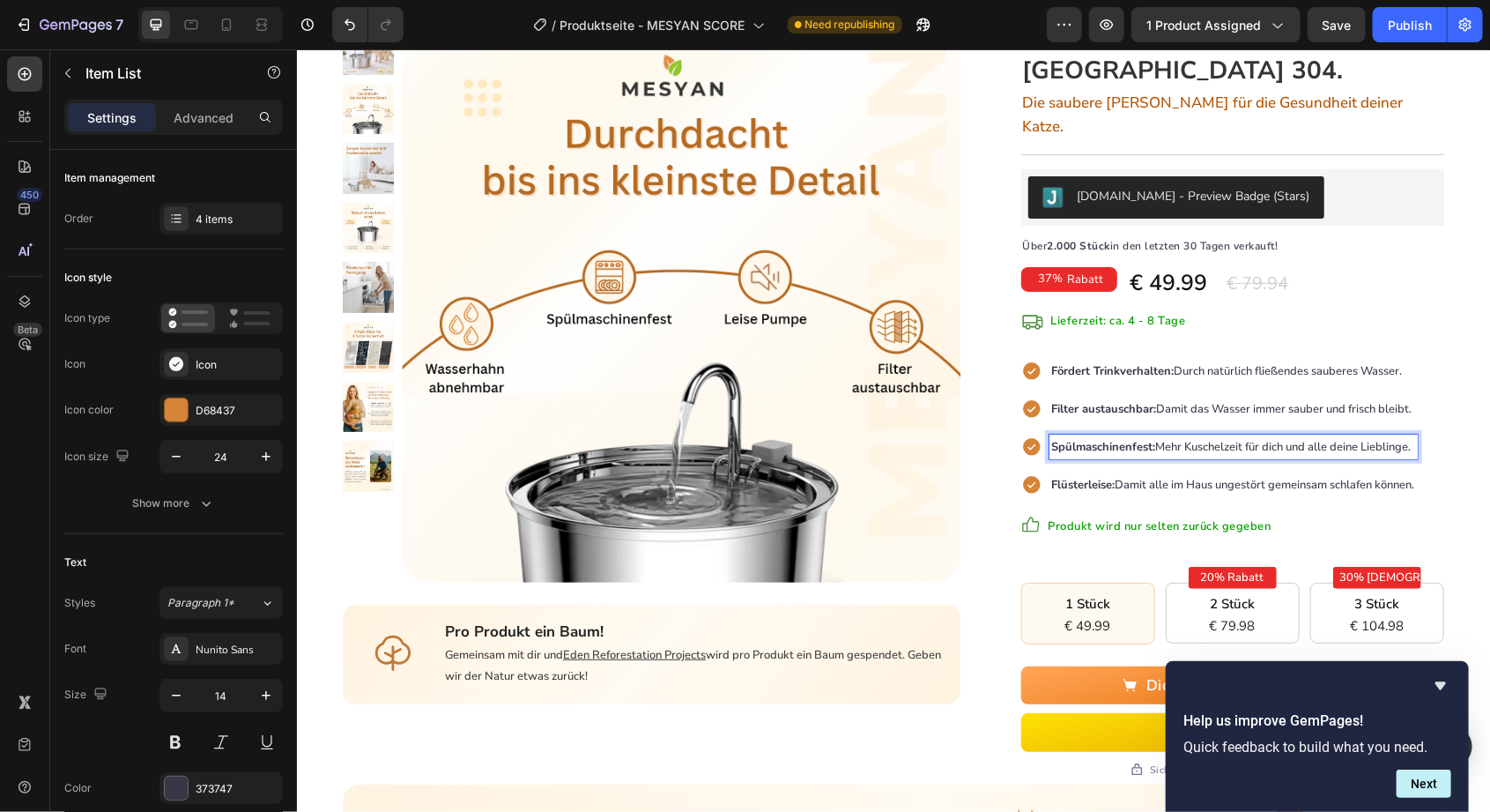
click at [1454, 437] on div "Hauptseite Text block > Text block Hygiene-Trinkbrunnen Text block Row Product …" at bounding box center [892, 498] width 1193 height 1171
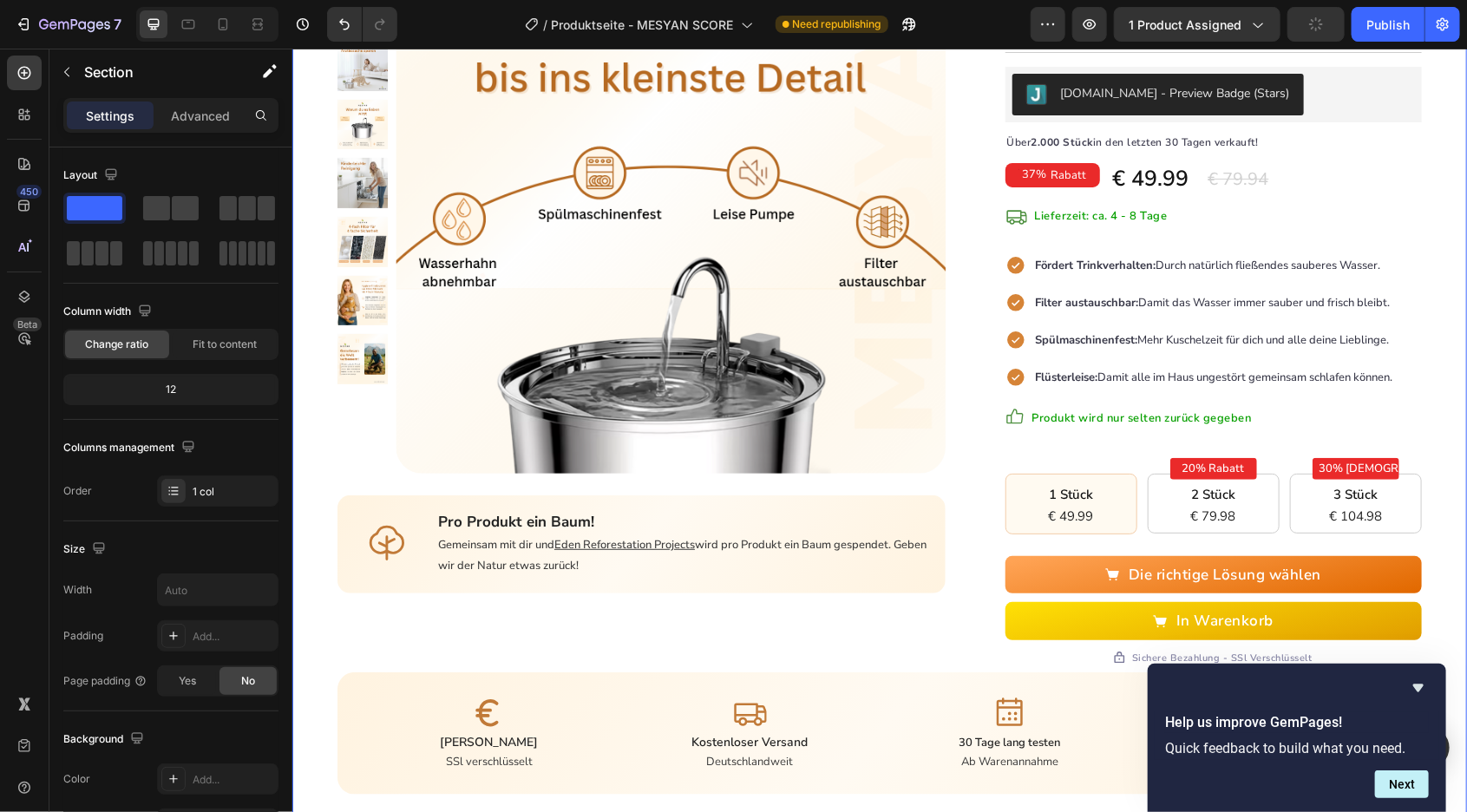
scroll to position [272, 0]
